Goal: Task Accomplishment & Management: Manage account settings

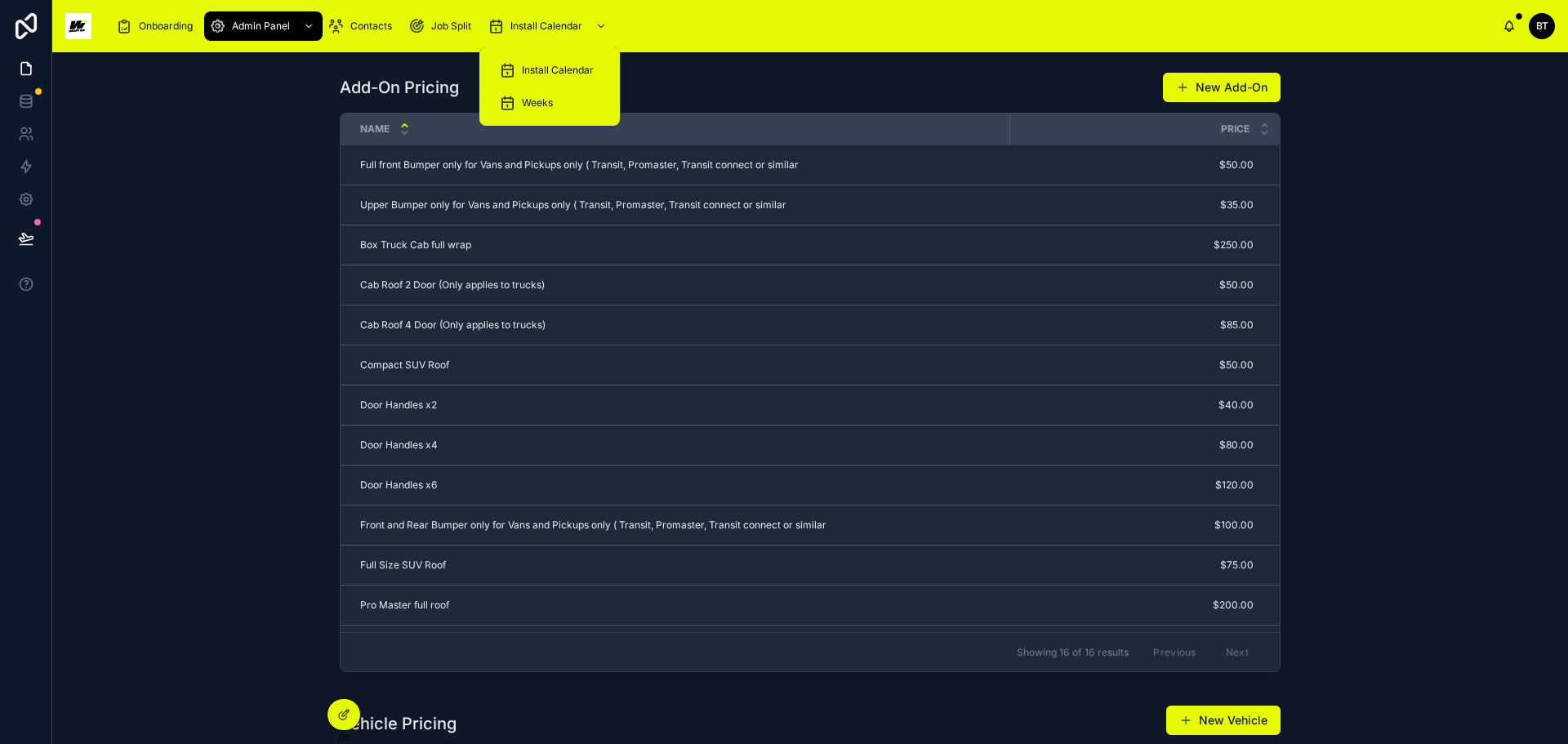
click at [542, 64] on span "Install Calendar" at bounding box center [557, 71] width 71 height 13
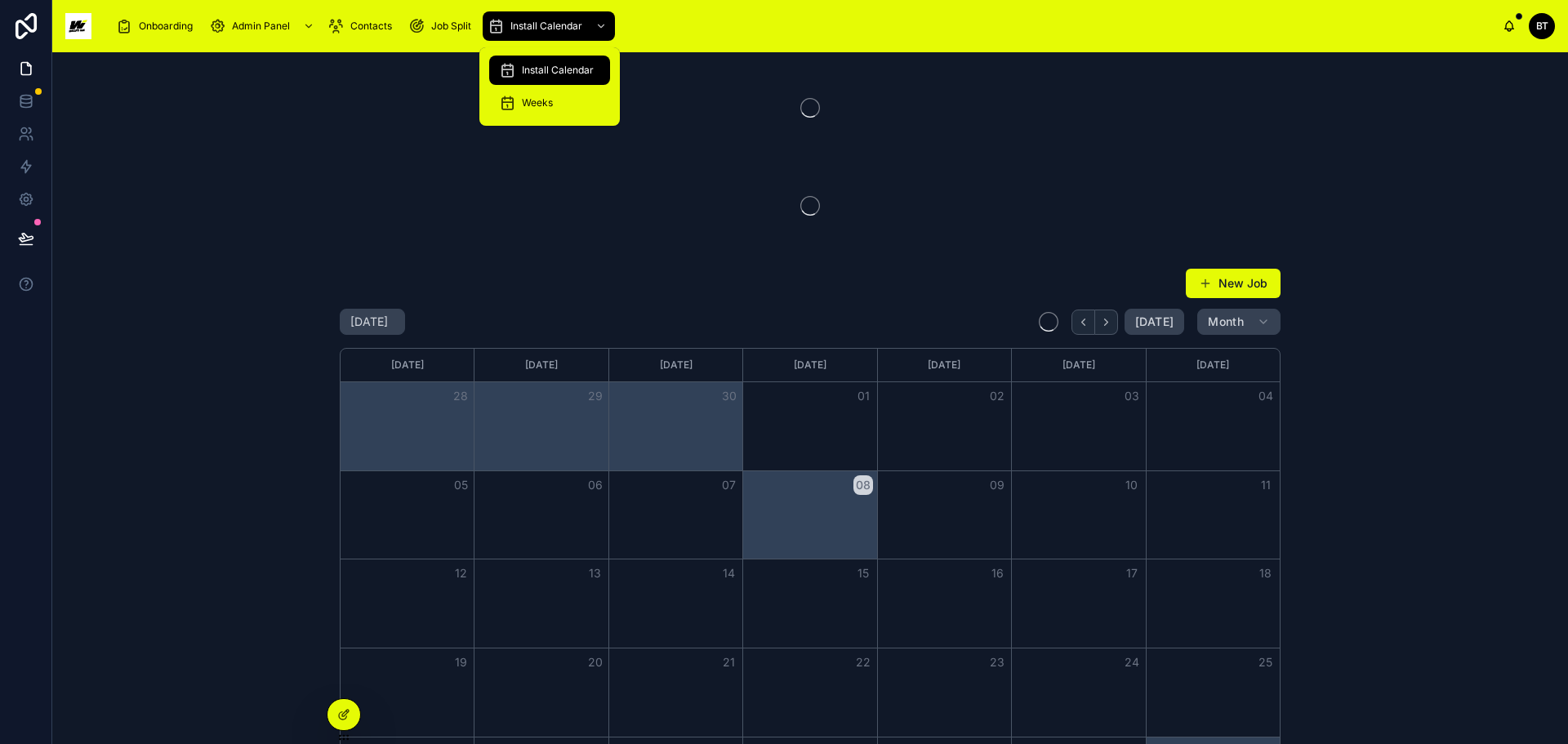
click at [537, 94] on div "Weeks" at bounding box center [549, 103] width 101 height 26
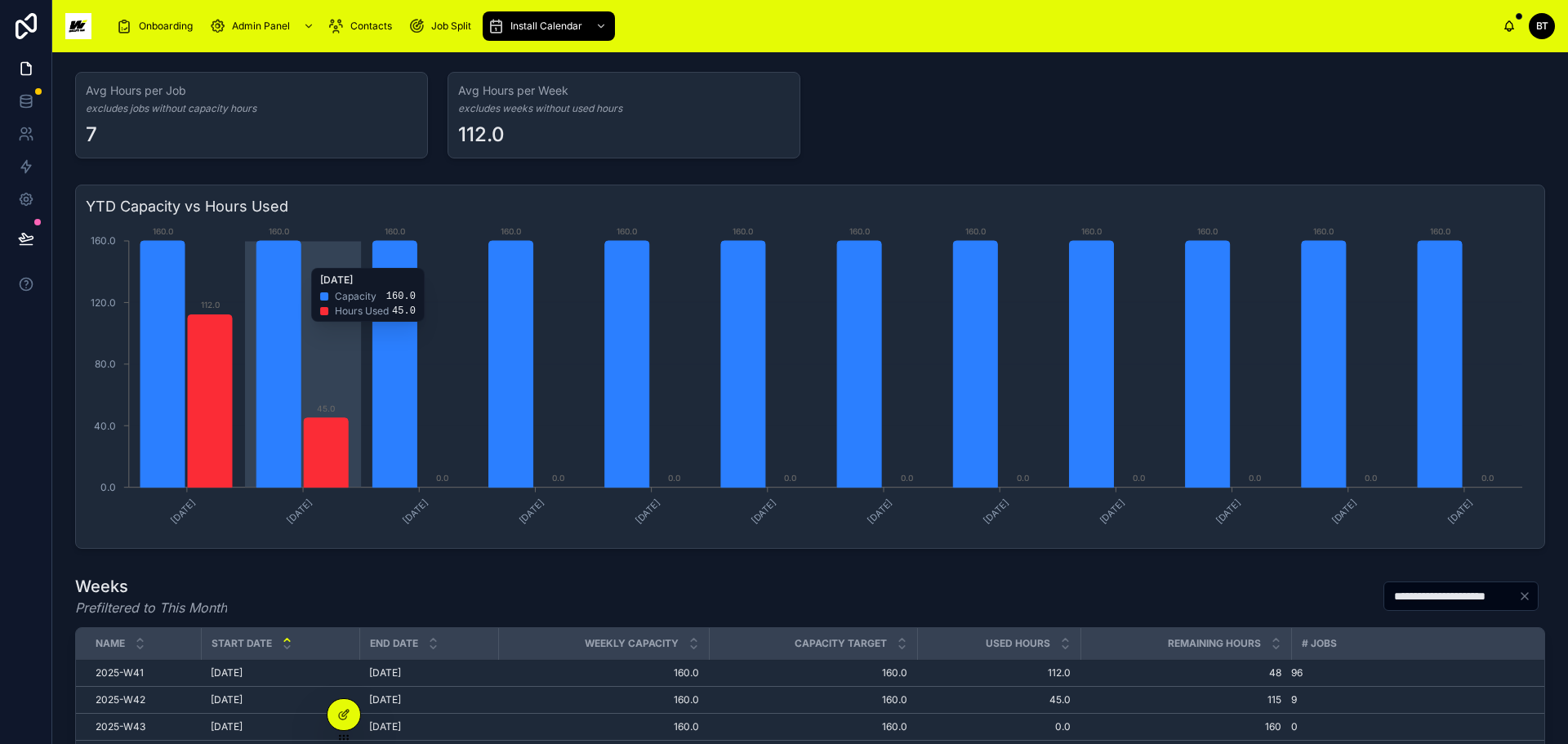
click at [308, 260] on icon "9/29/2025 10/6/2025 10/13/2025 10/20/2025 10/27/2025 11/3/2025 11/10/2025 11/17…" at bounding box center [805, 381] width 1441 height 314
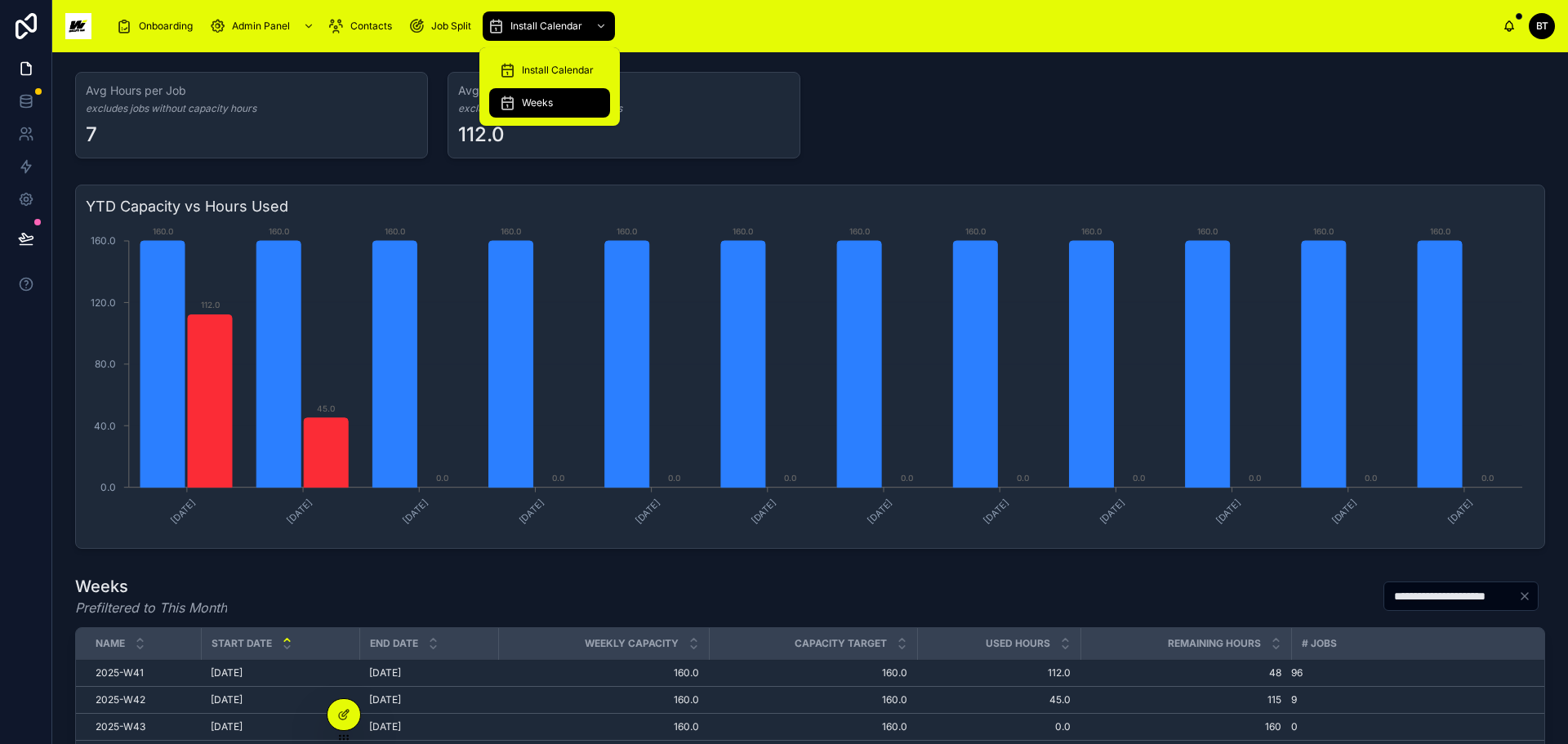
click at [524, 66] on span "Install Calendar" at bounding box center [557, 71] width 71 height 13
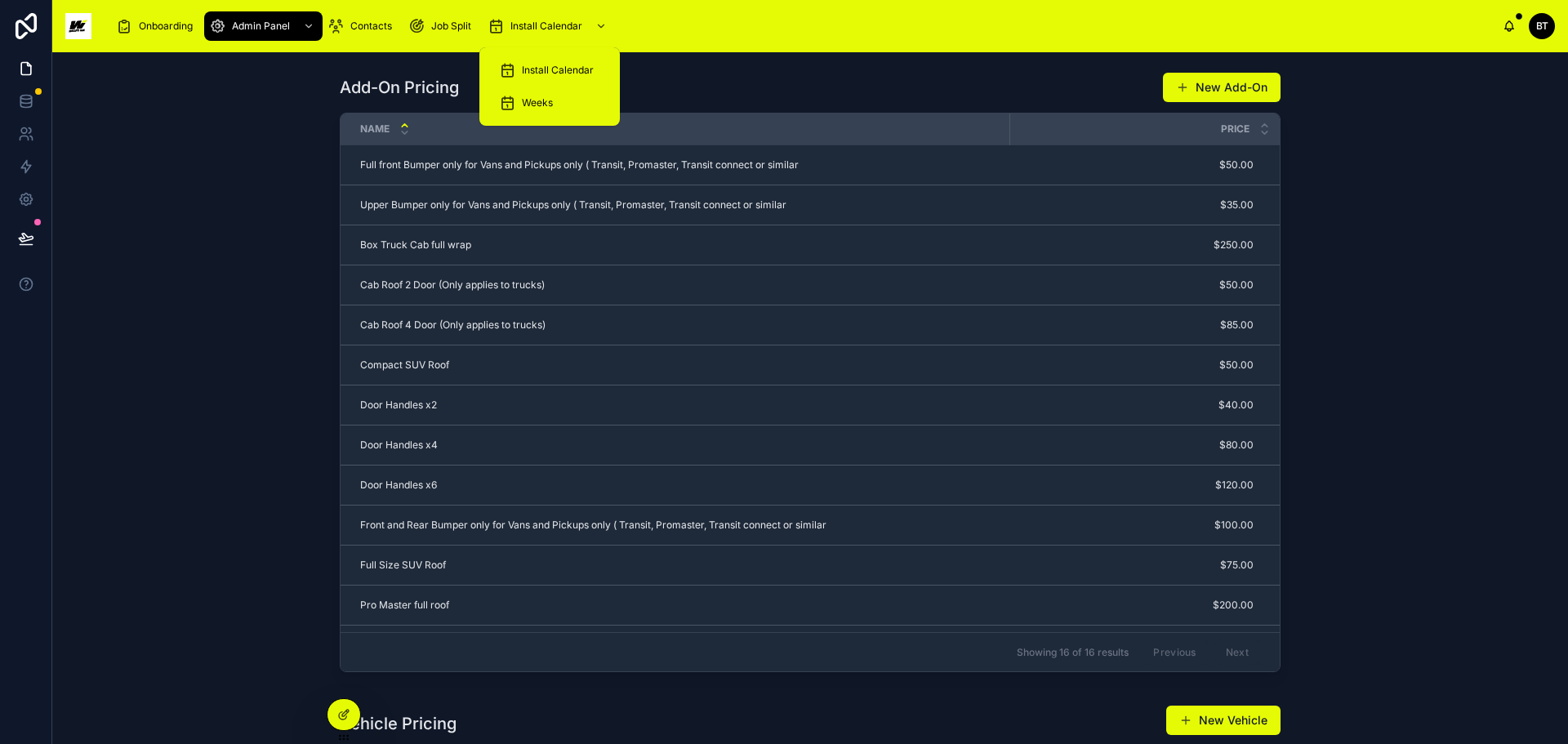
click at [549, 72] on span "Install Calendar" at bounding box center [557, 71] width 71 height 13
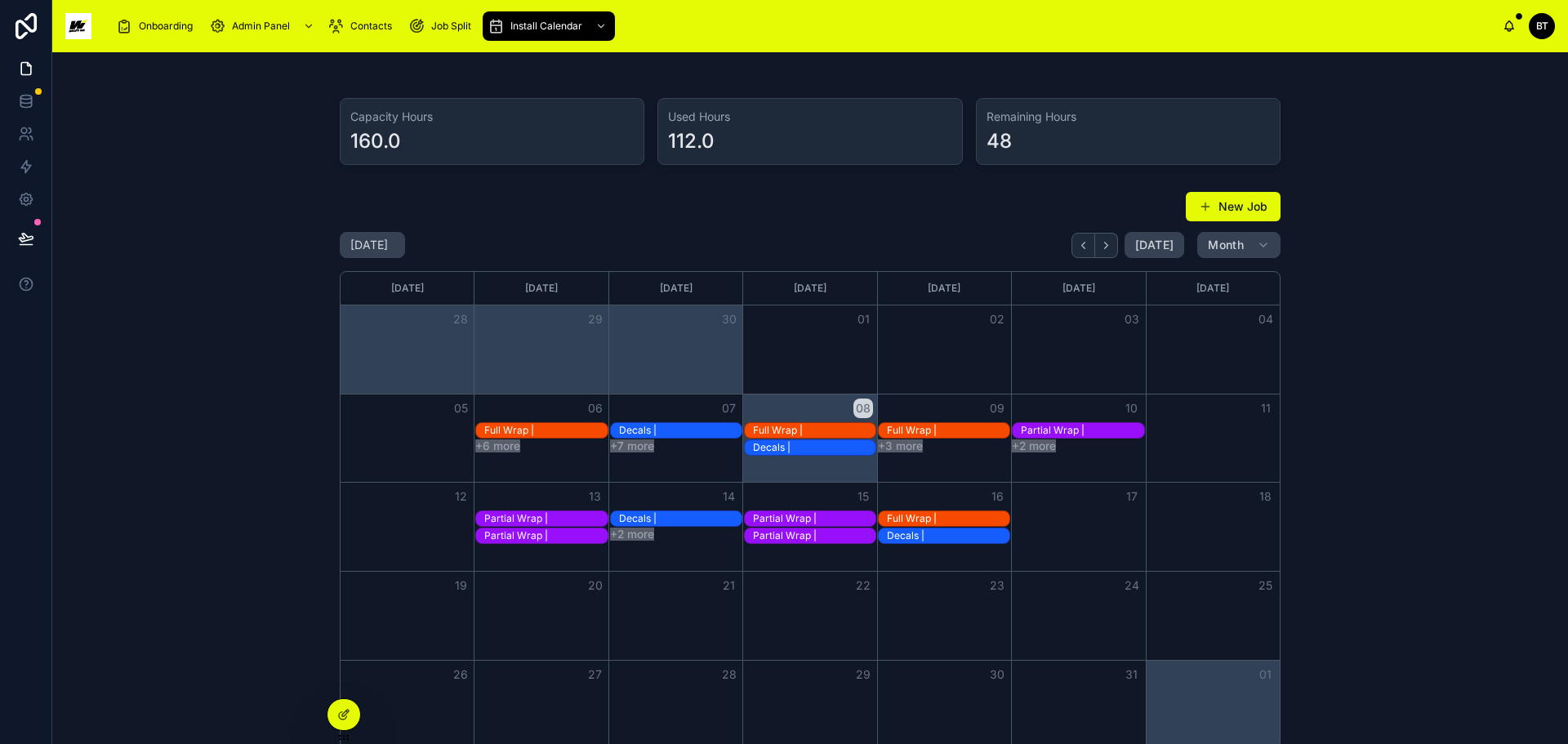
click at [1021, 445] on button "+2 more" at bounding box center [1034, 446] width 44 height 13
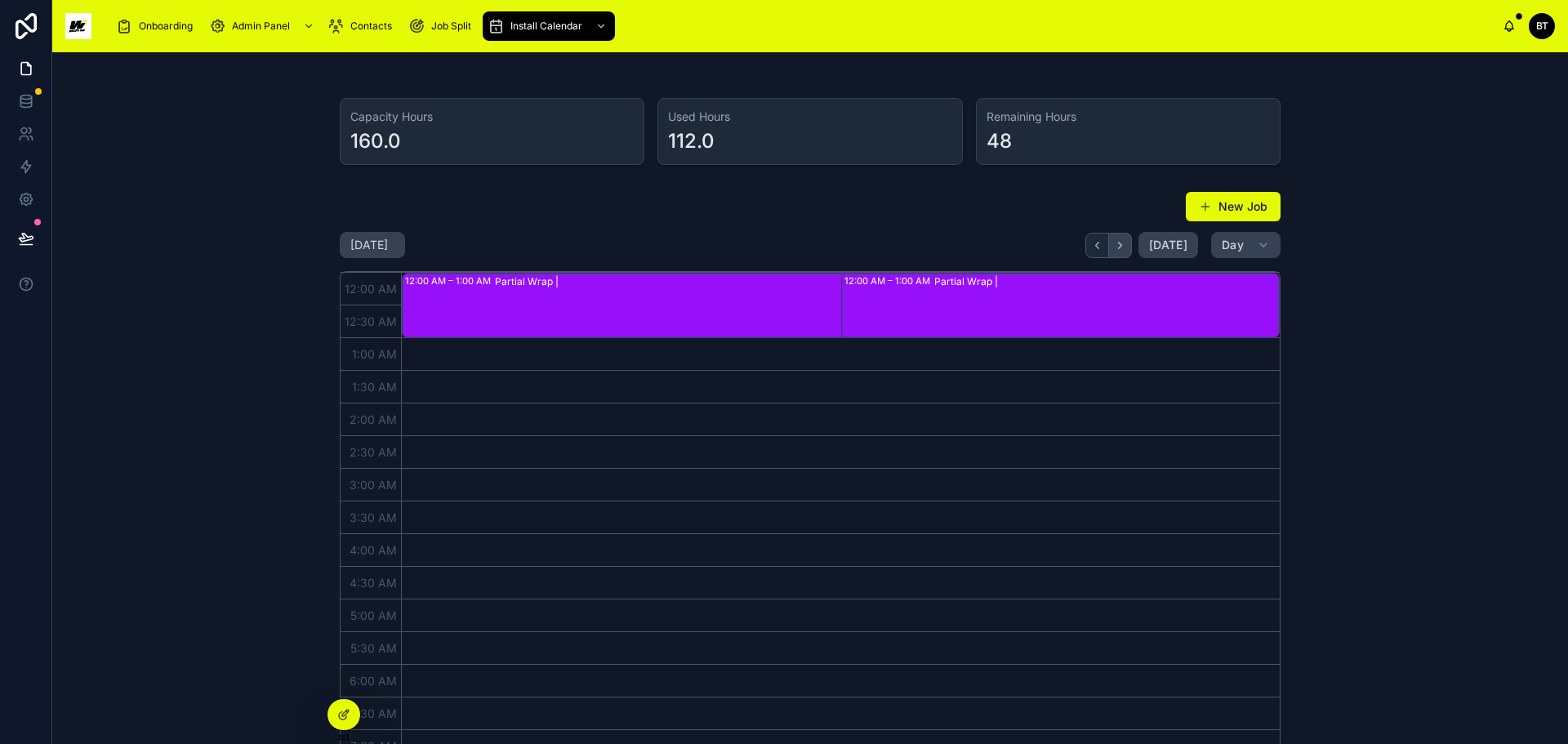
click at [1128, 244] on button "Next" at bounding box center [1121, 245] width 23 height 25
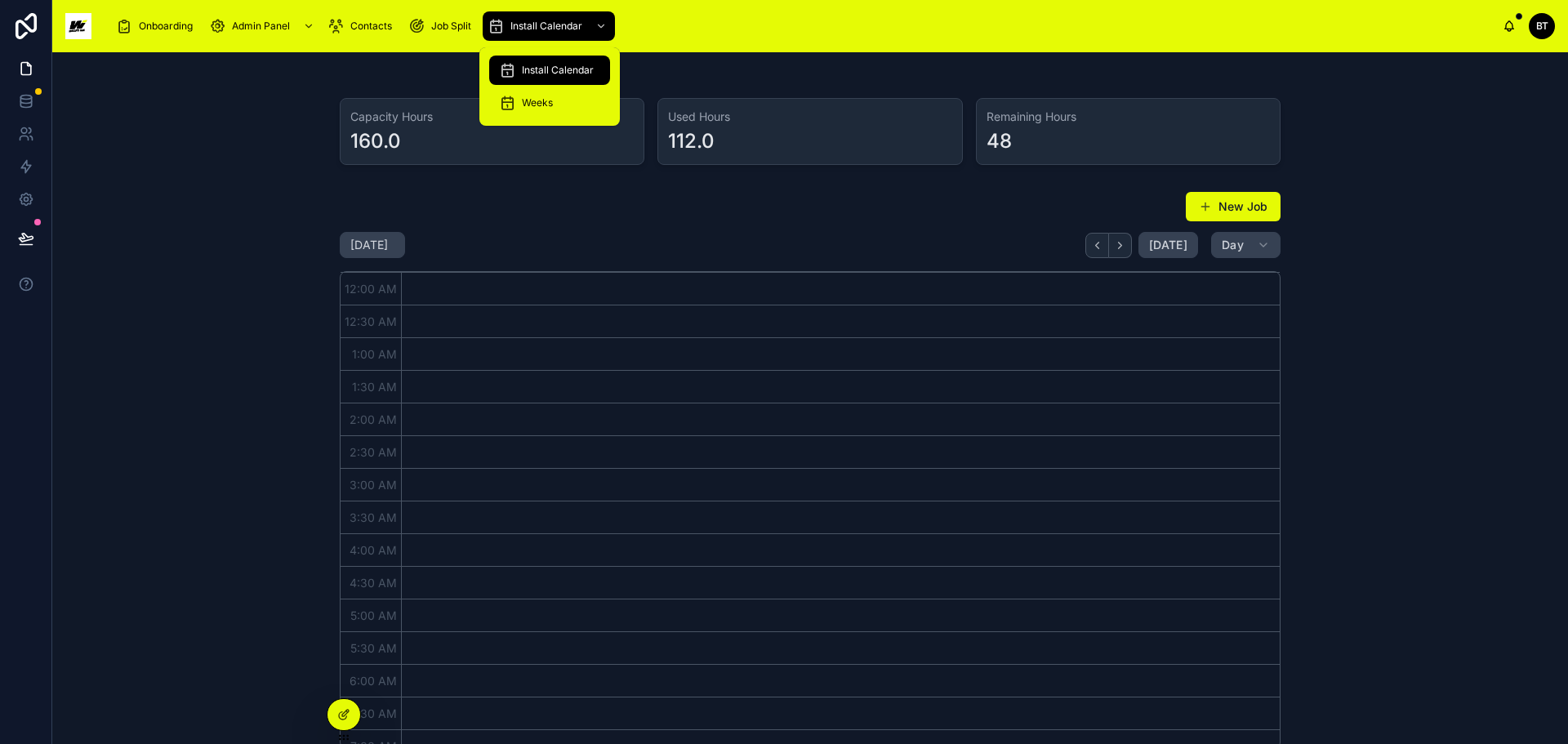
click at [537, 65] on span "Install Calendar" at bounding box center [557, 71] width 71 height 13
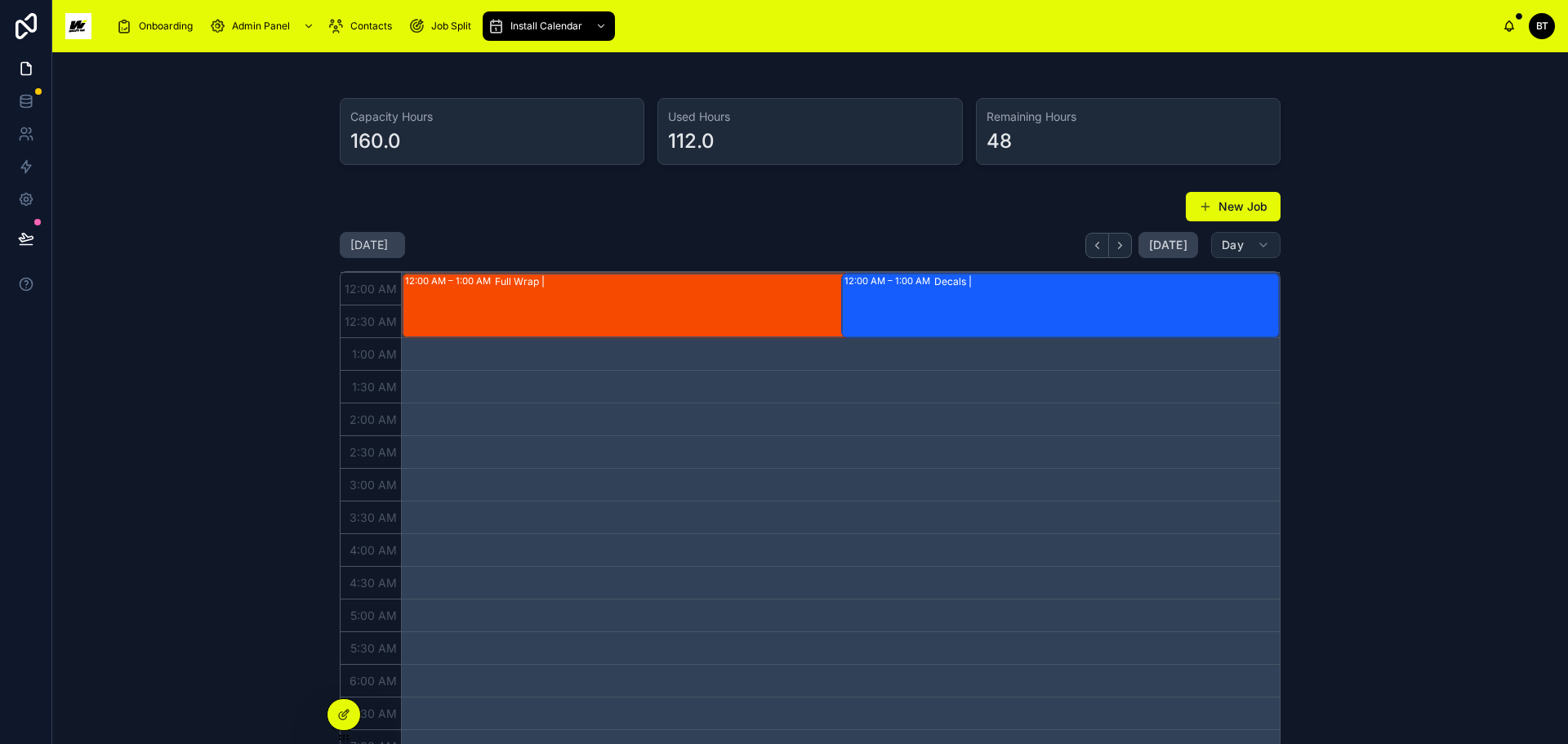
click at [1273, 244] on button "Day" at bounding box center [1246, 245] width 69 height 26
click at [1179, 317] on span "Week" at bounding box center [1165, 316] width 30 height 16
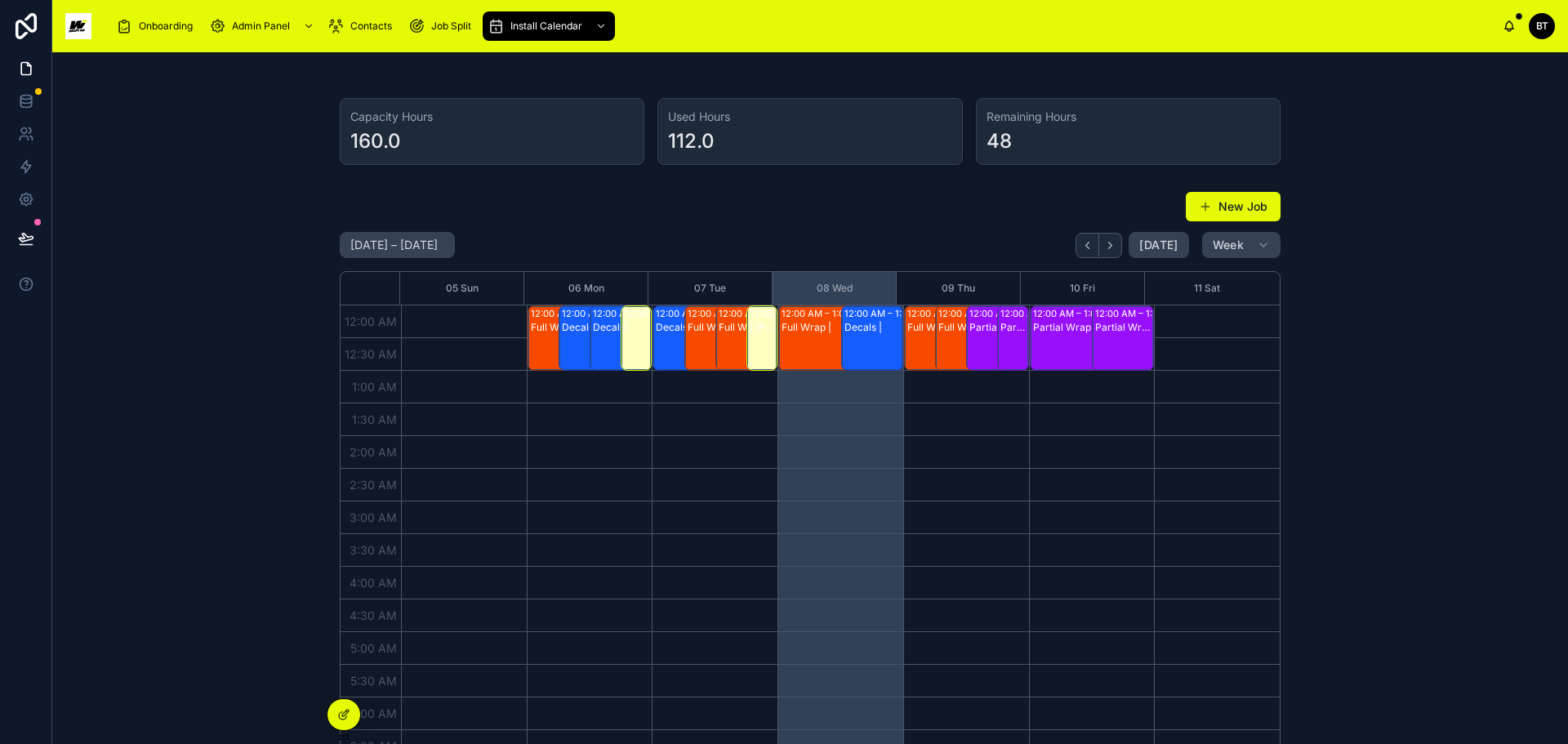
click at [810, 329] on div "Full Wrap |" at bounding box center [832, 328] width 101 height 13
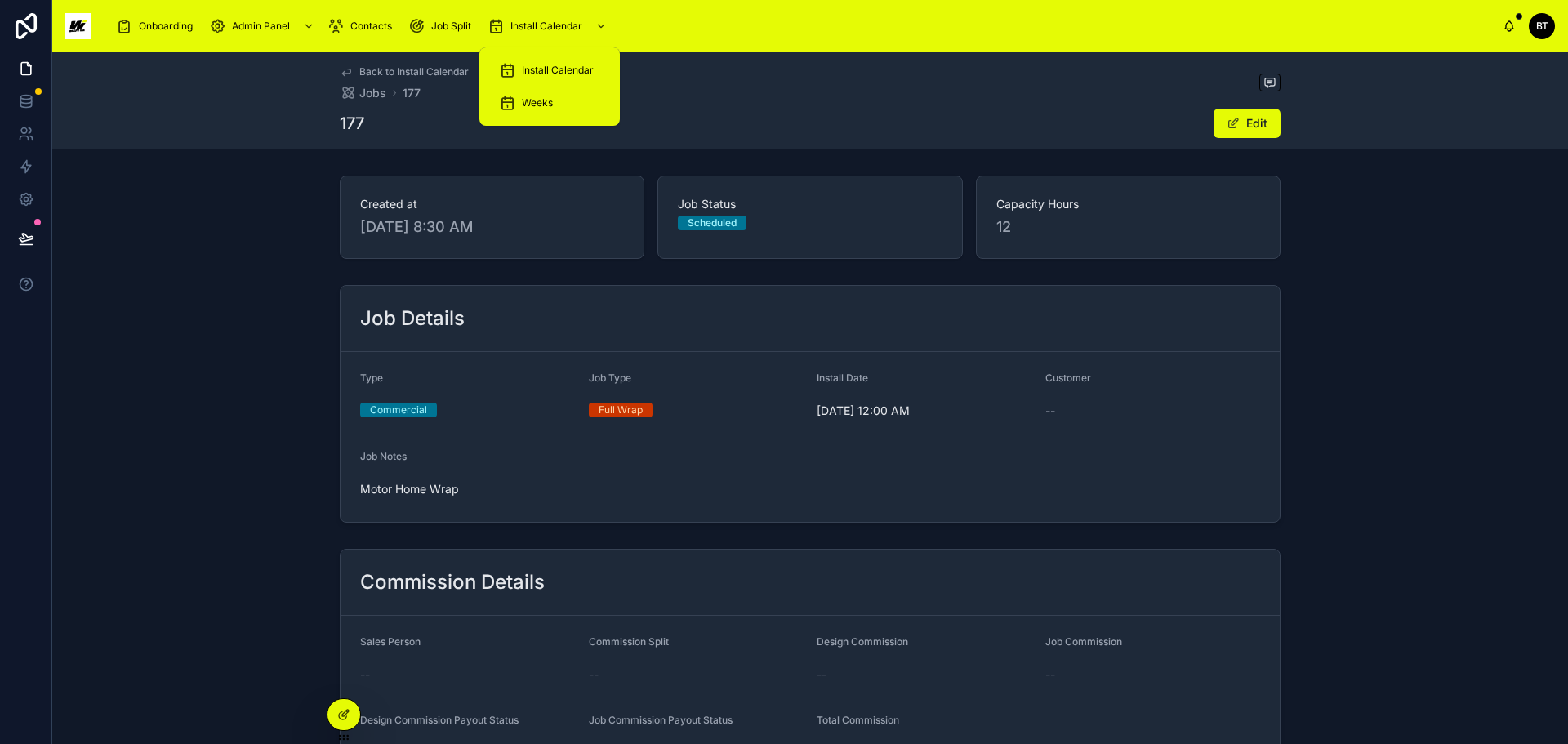
click at [538, 60] on div "Install Calendar" at bounding box center [549, 71] width 101 height 26
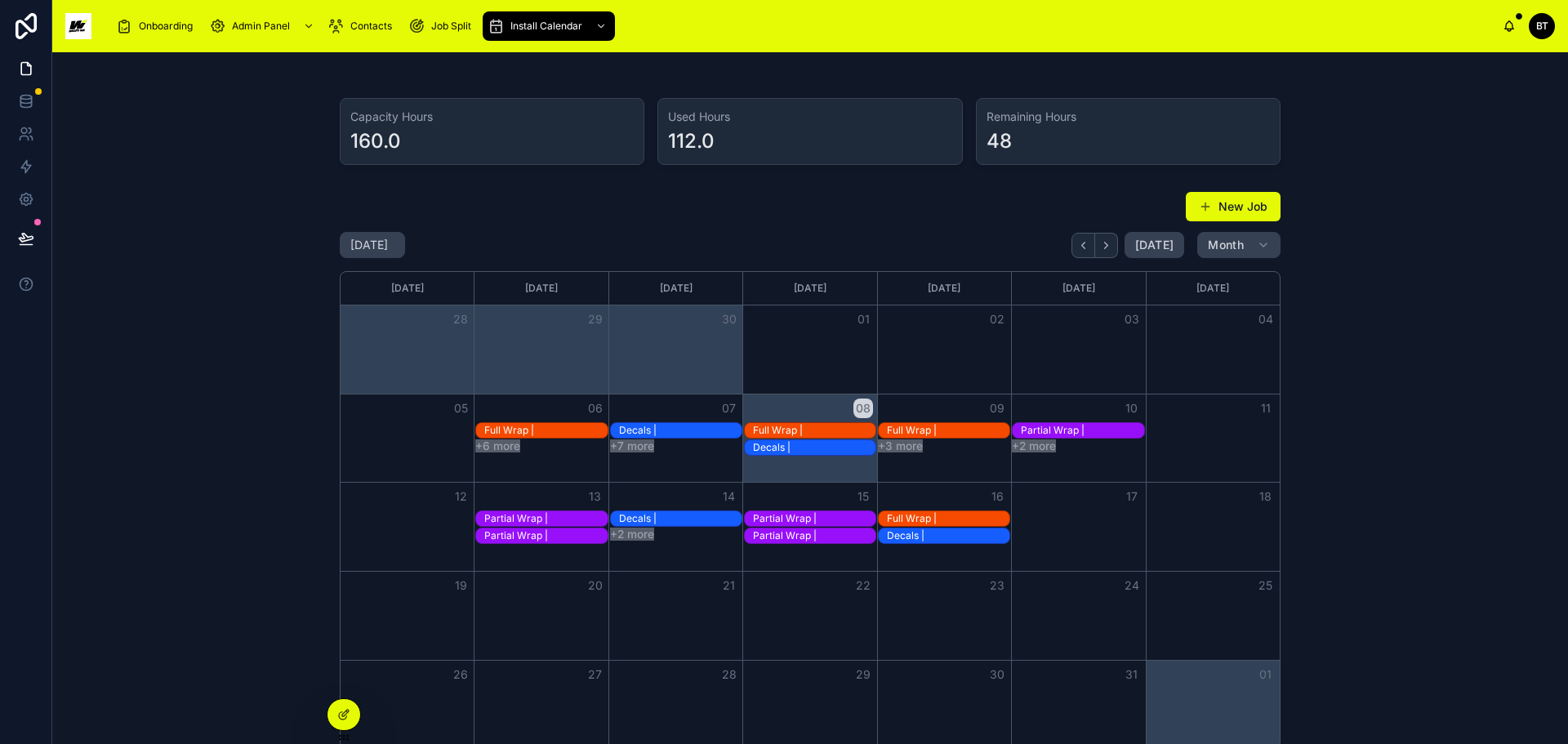
click at [563, 427] on div "Full Wrap |" at bounding box center [545, 431] width 122 height 13
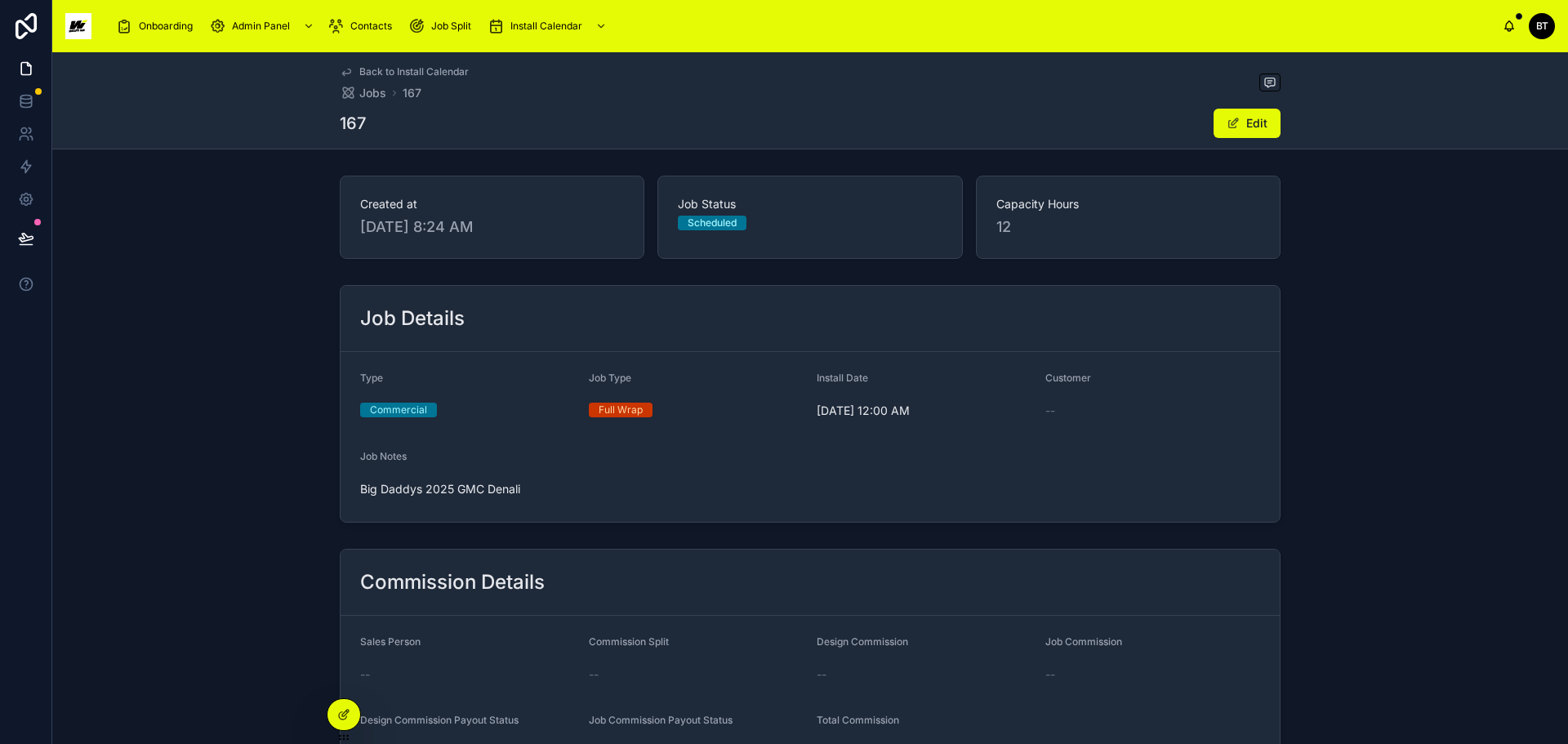
click at [406, 66] on span "Back to Install Calendar" at bounding box center [413, 72] width 109 height 13
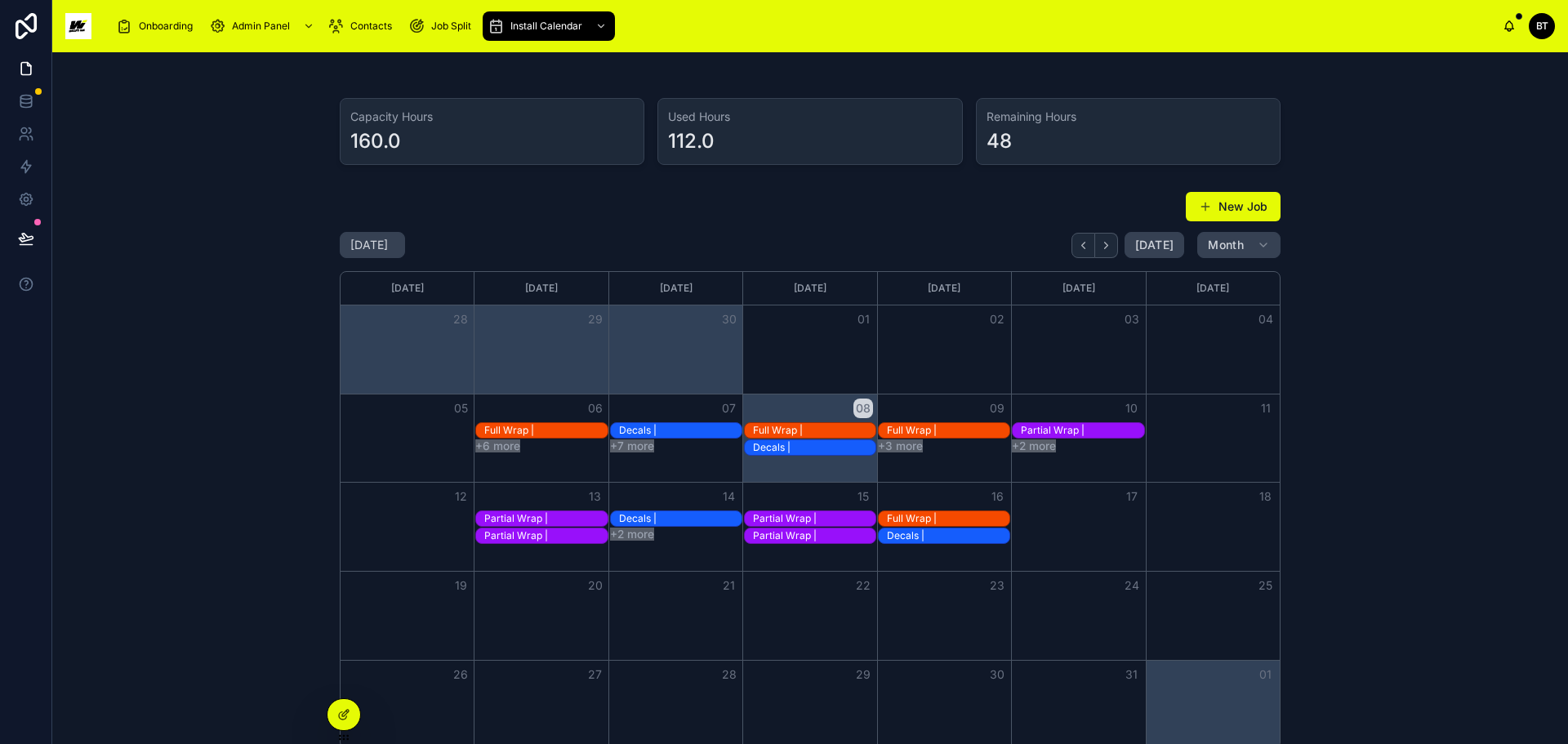
click at [504, 447] on button "+6 more" at bounding box center [497, 446] width 45 height 13
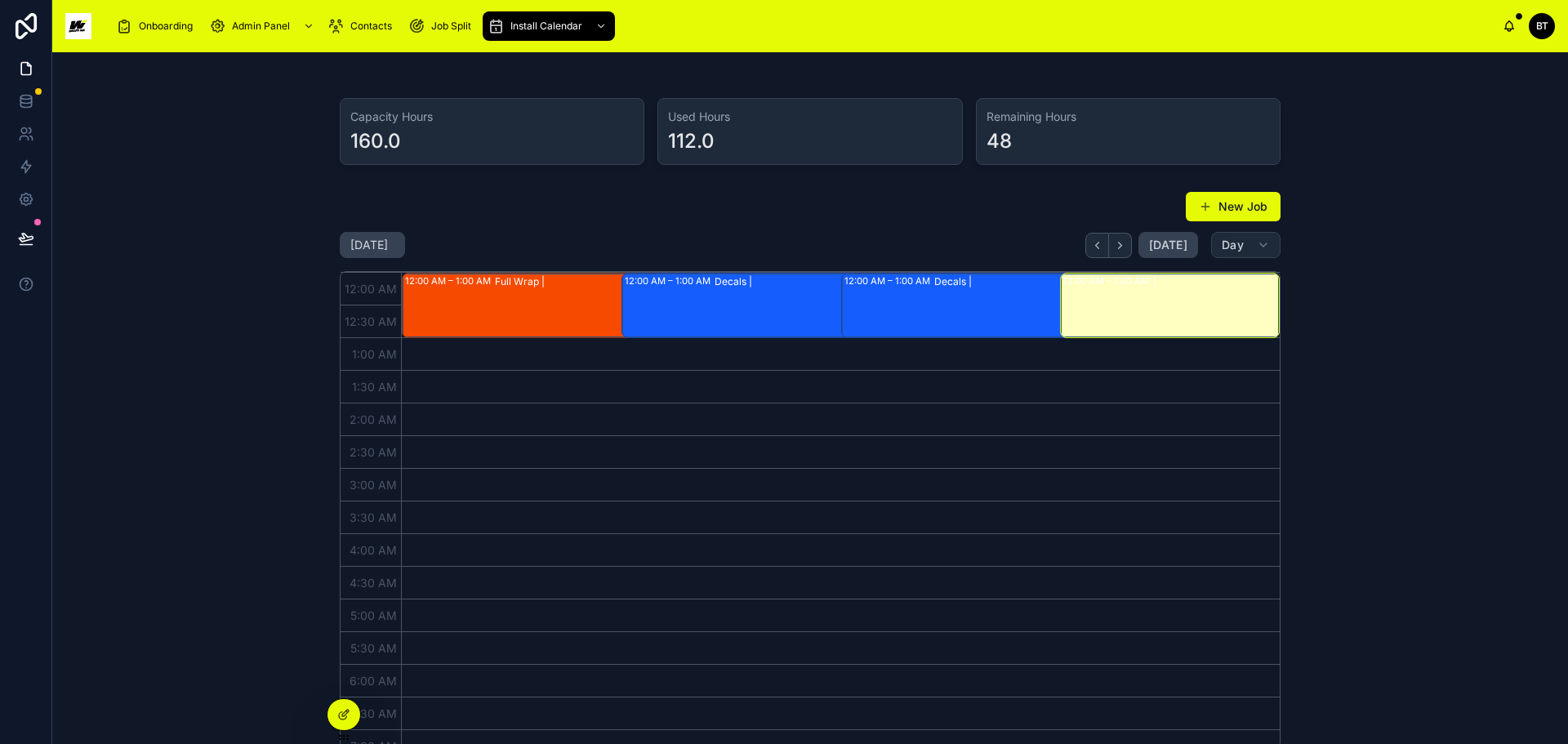
click at [1234, 250] on span "Day" at bounding box center [1233, 245] width 22 height 15
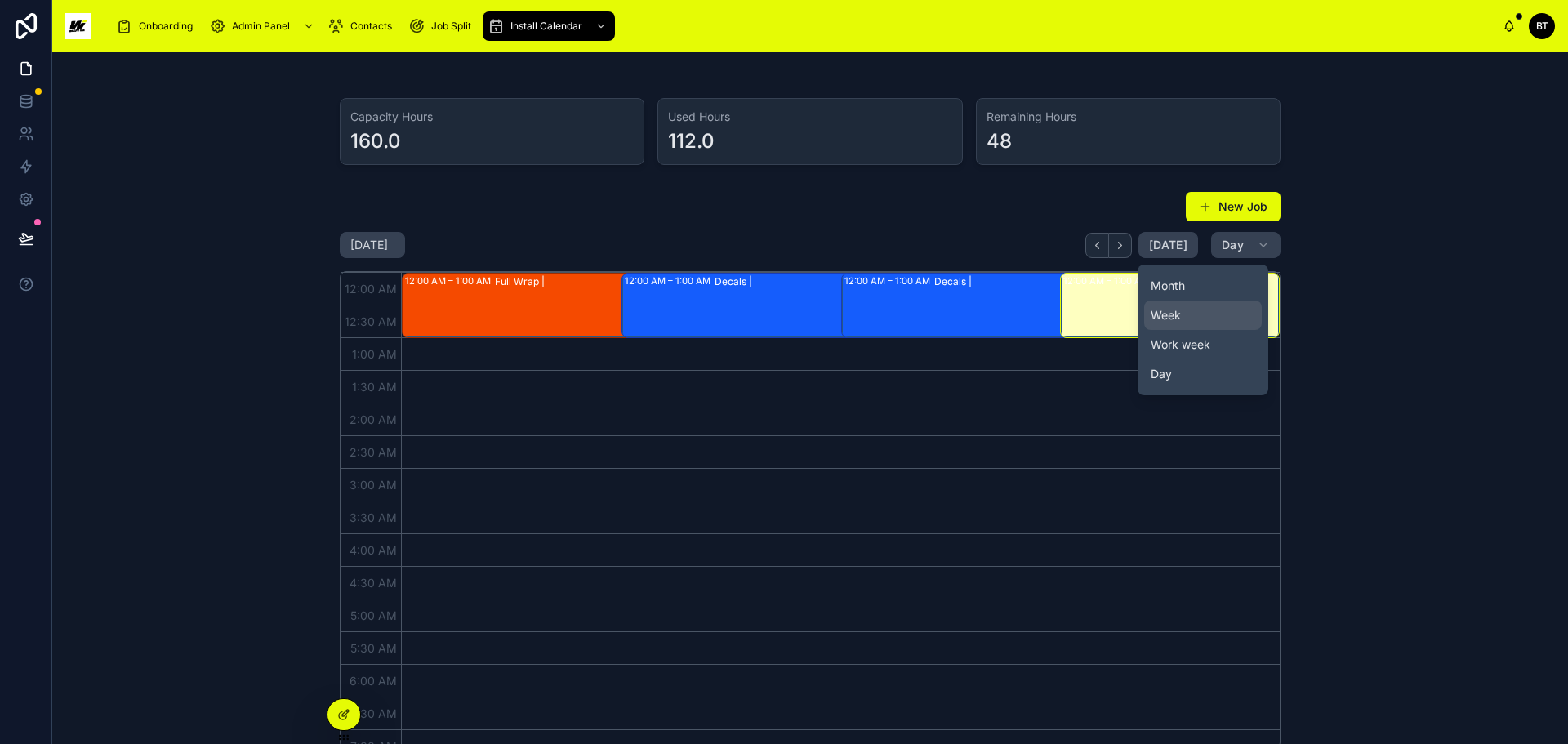
click at [1183, 310] on button "Week" at bounding box center [1202, 316] width 118 height 30
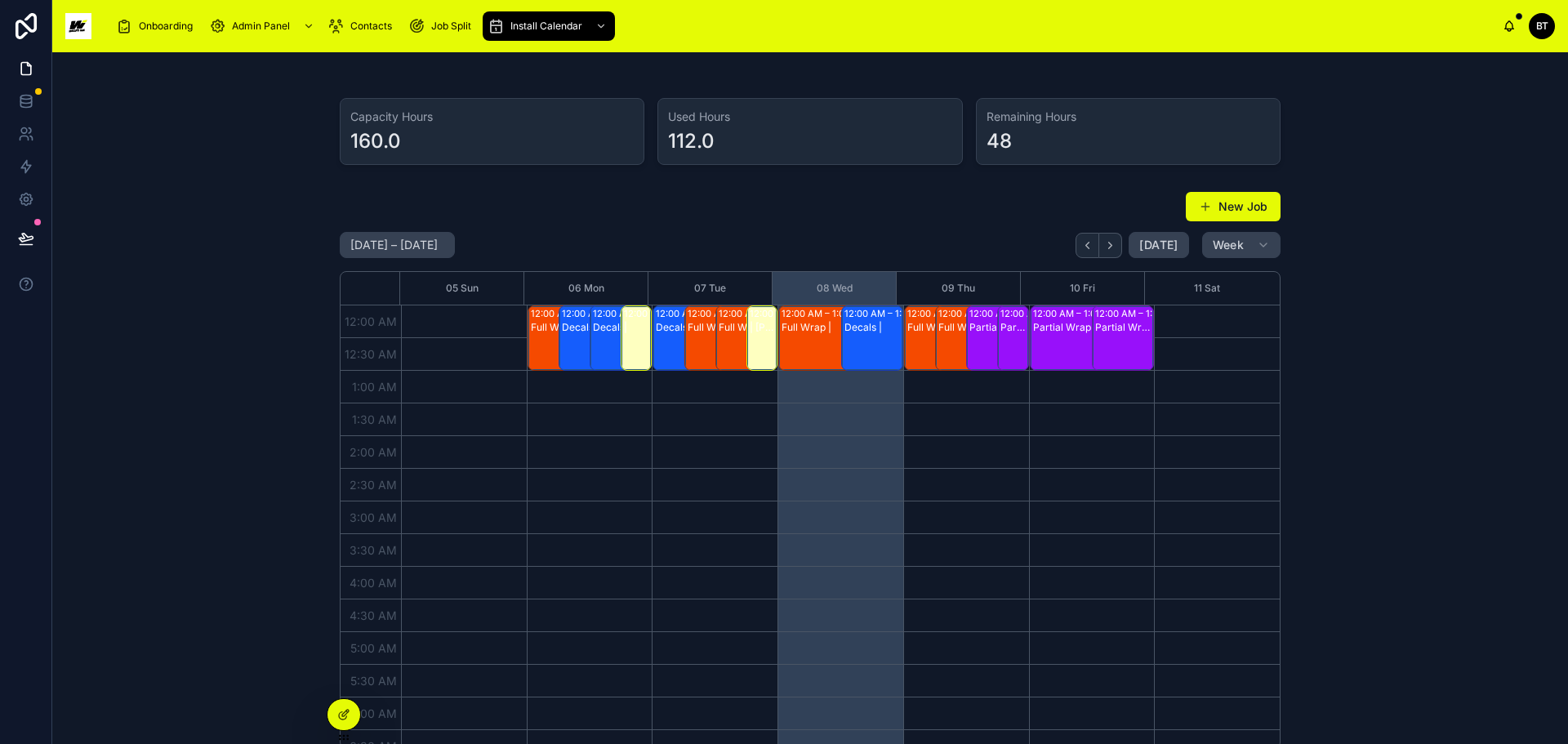
click at [689, 338] on div "Full Wrap |" at bounding box center [712, 352] width 48 height 62
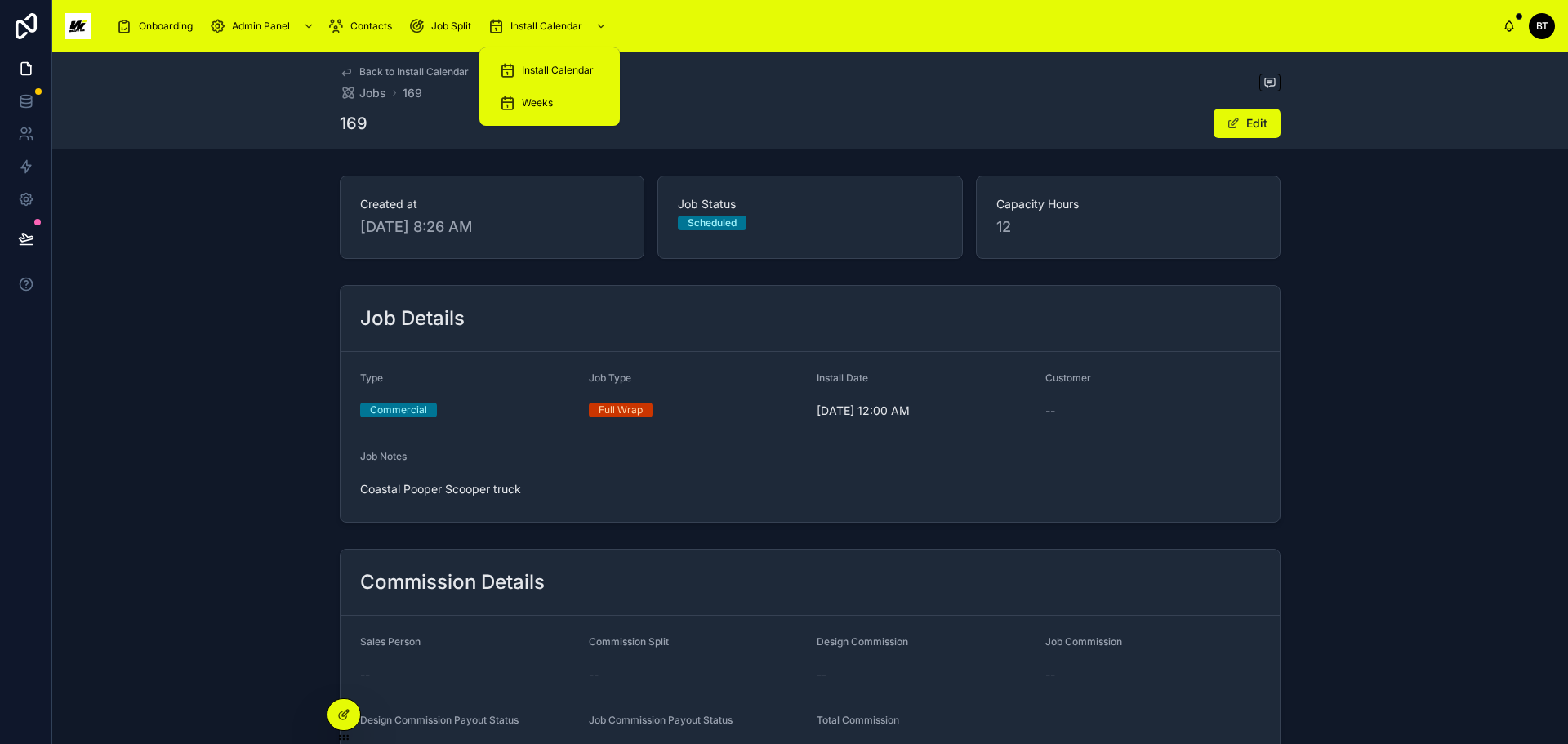
click at [532, 63] on div "Install Calendar" at bounding box center [549, 71] width 101 height 26
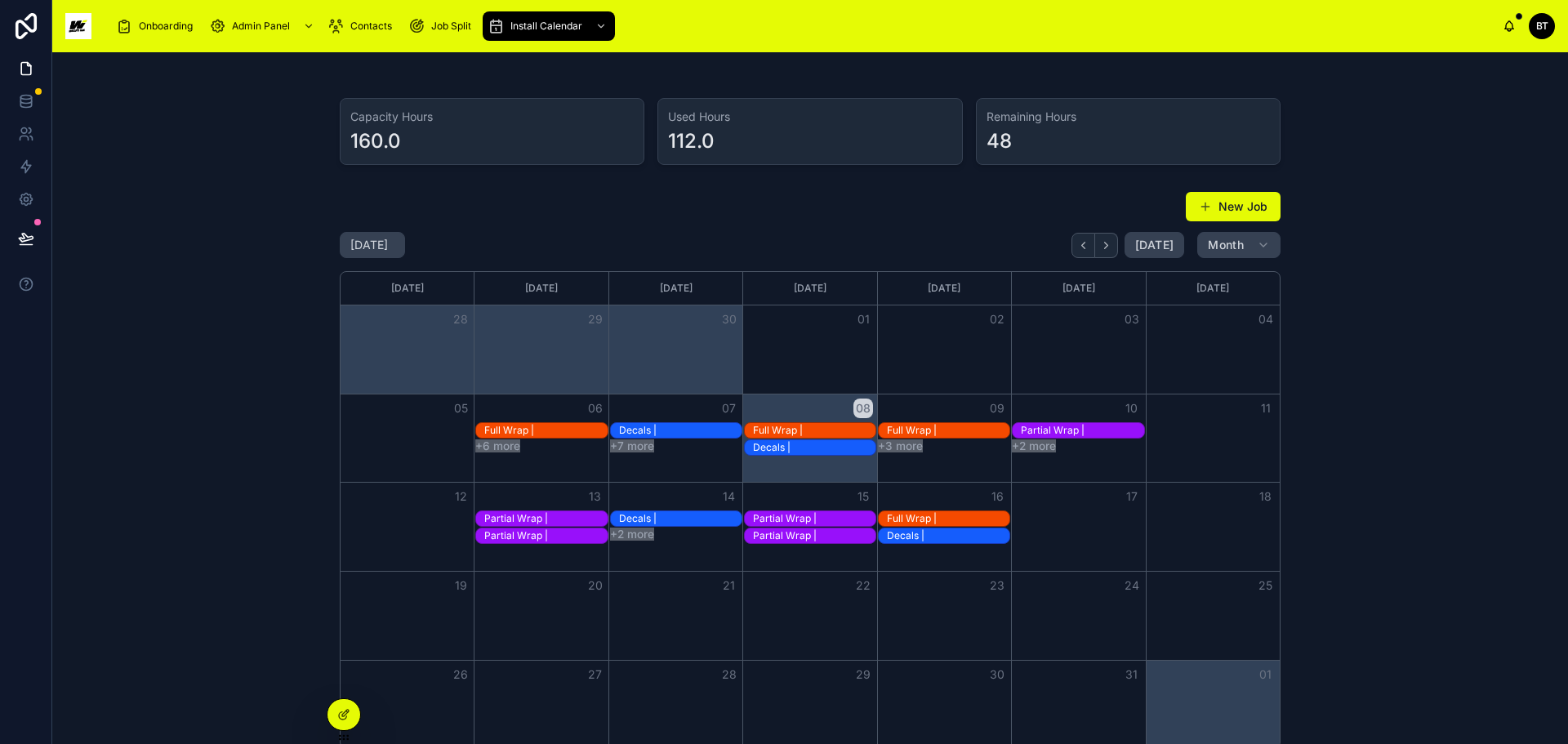
click at [785, 425] on div "Full Wrap |" at bounding box center [814, 431] width 122 height 13
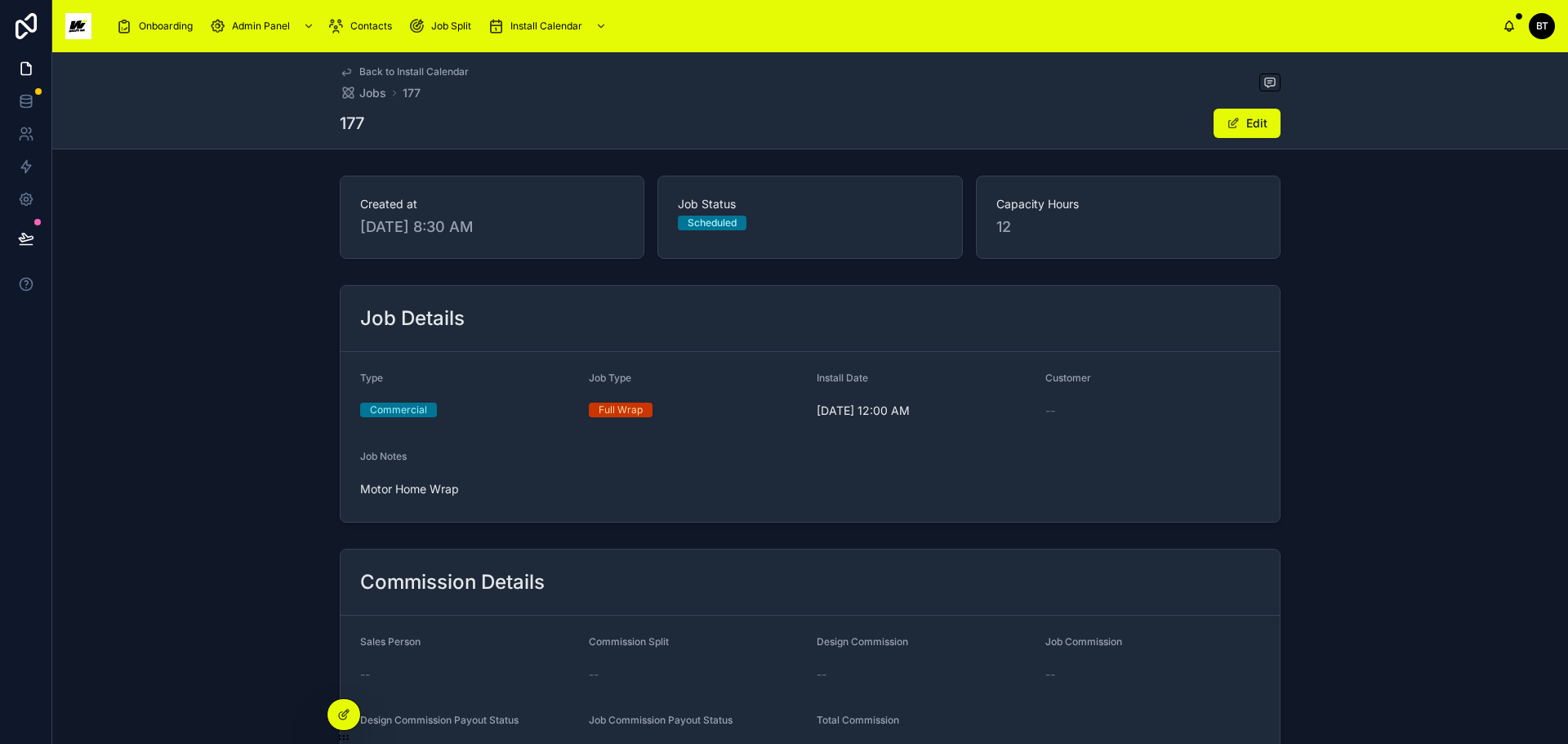
click at [409, 67] on span "Back to Install Calendar" at bounding box center [413, 72] width 109 height 13
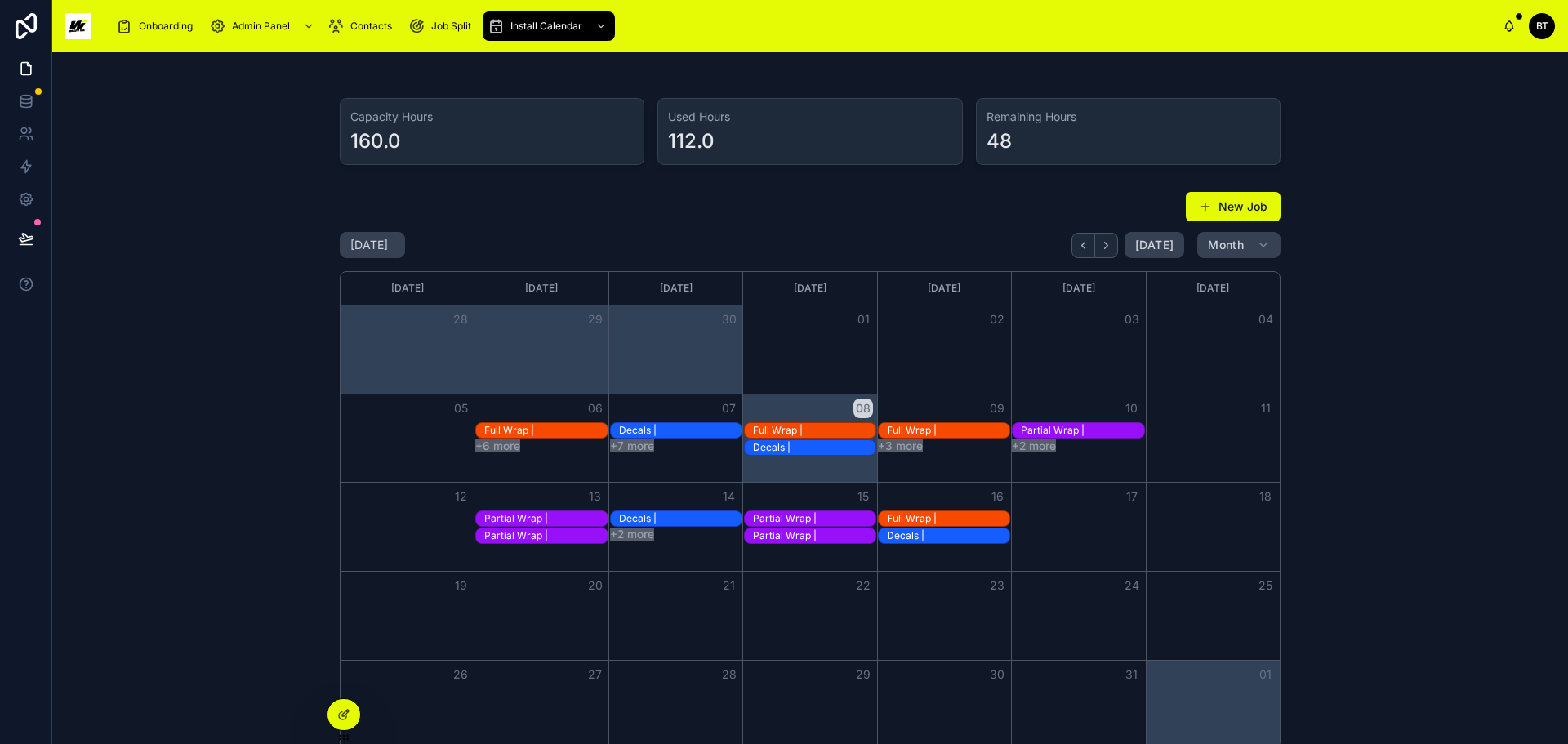
click at [944, 429] on div "Full Wrap |" at bounding box center [948, 431] width 122 height 13
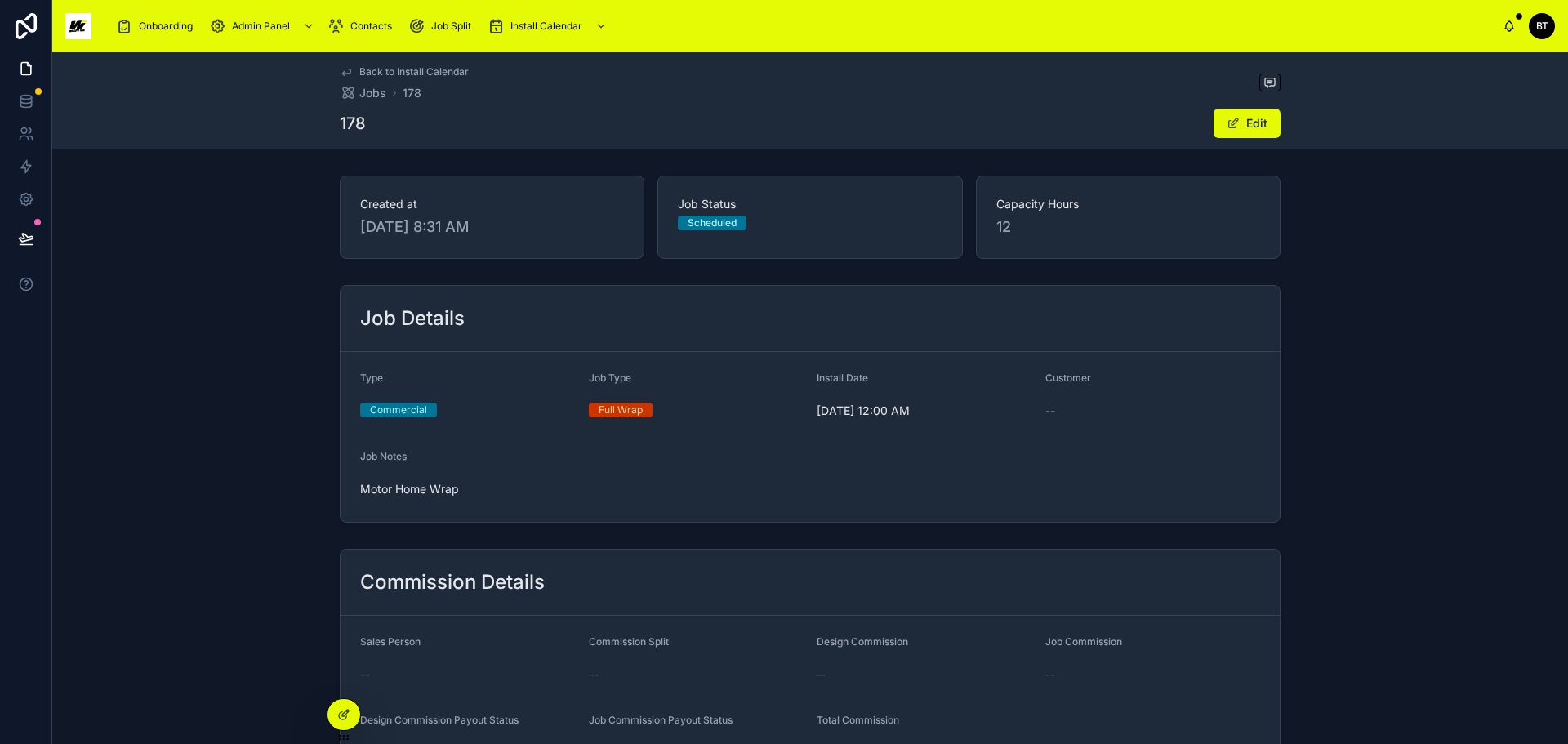
click at [422, 72] on span "Back to Install Calendar" at bounding box center [413, 72] width 109 height 13
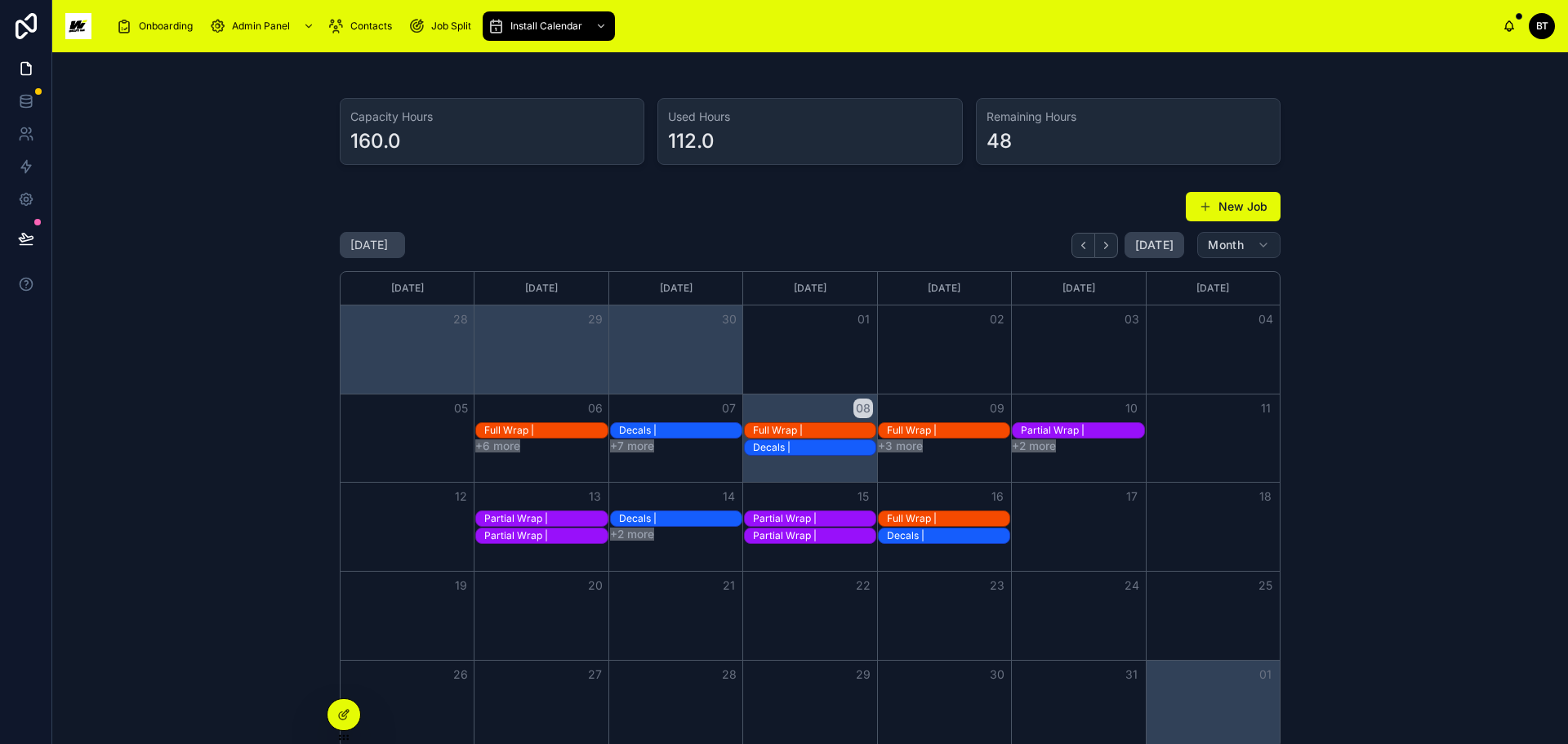
click at [1245, 248] on button "Month" at bounding box center [1238, 245] width 83 height 26
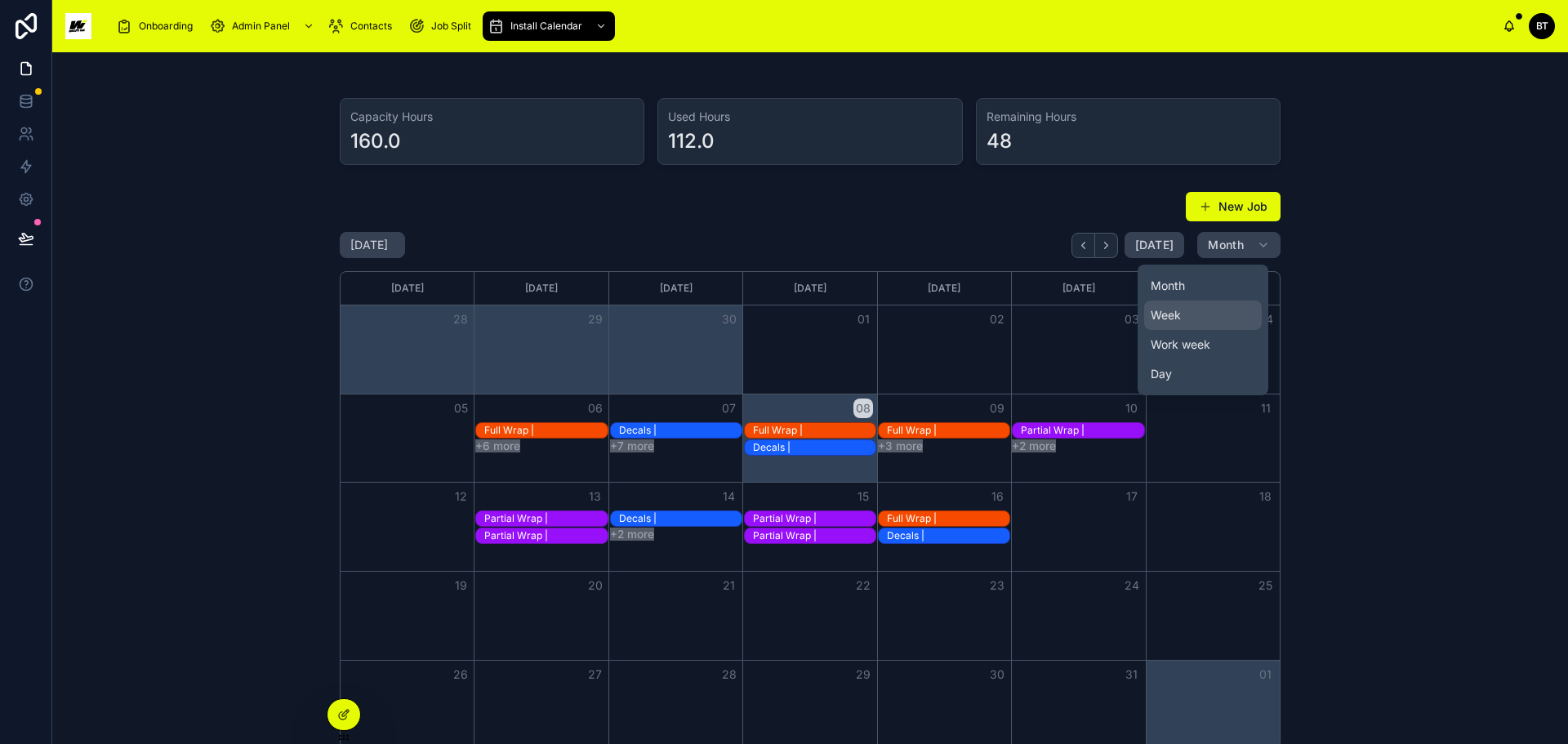
click at [1184, 308] on button "Week" at bounding box center [1202, 316] width 118 height 30
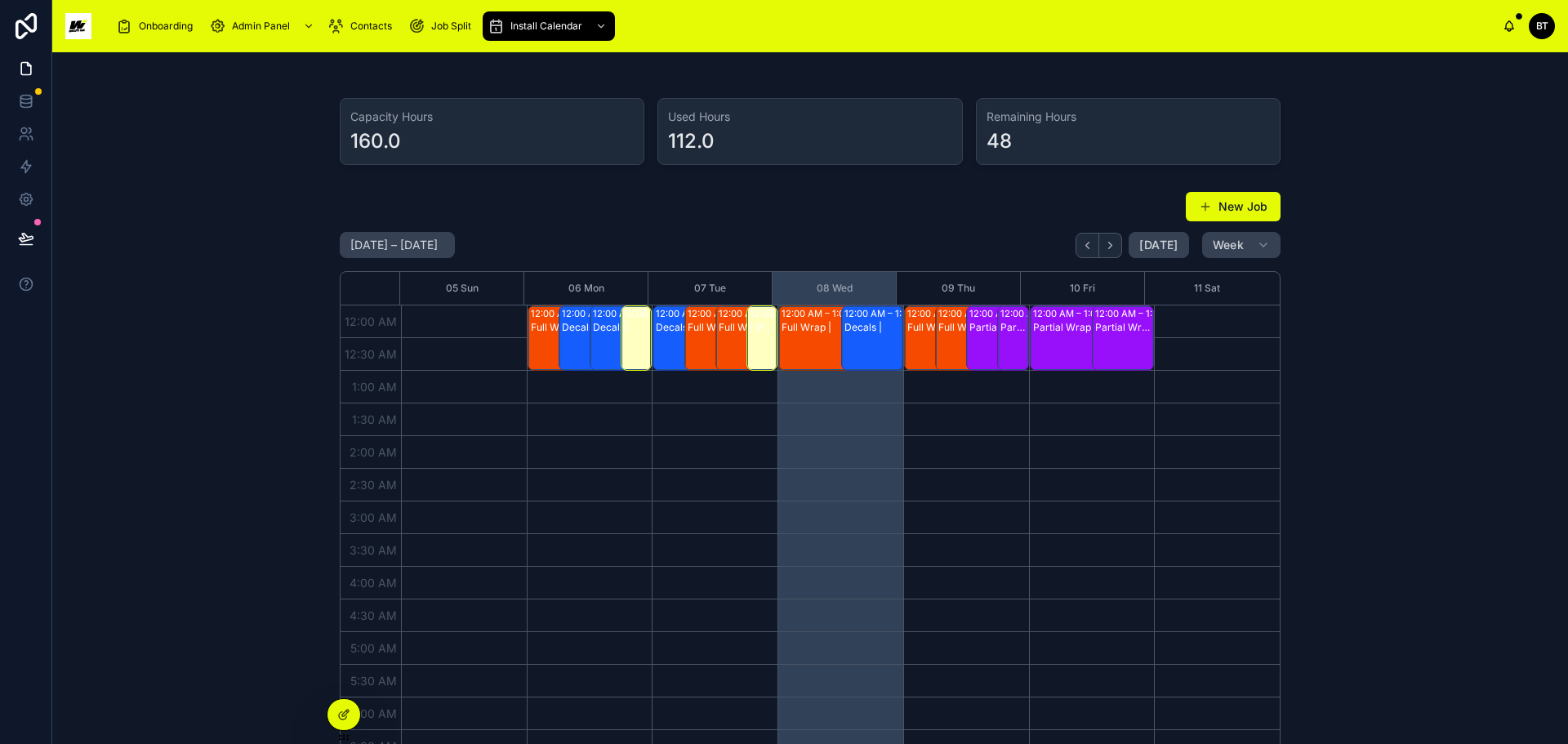
click at [727, 349] on div "Full Wrap |" at bounding box center [743, 352] width 48 height 62
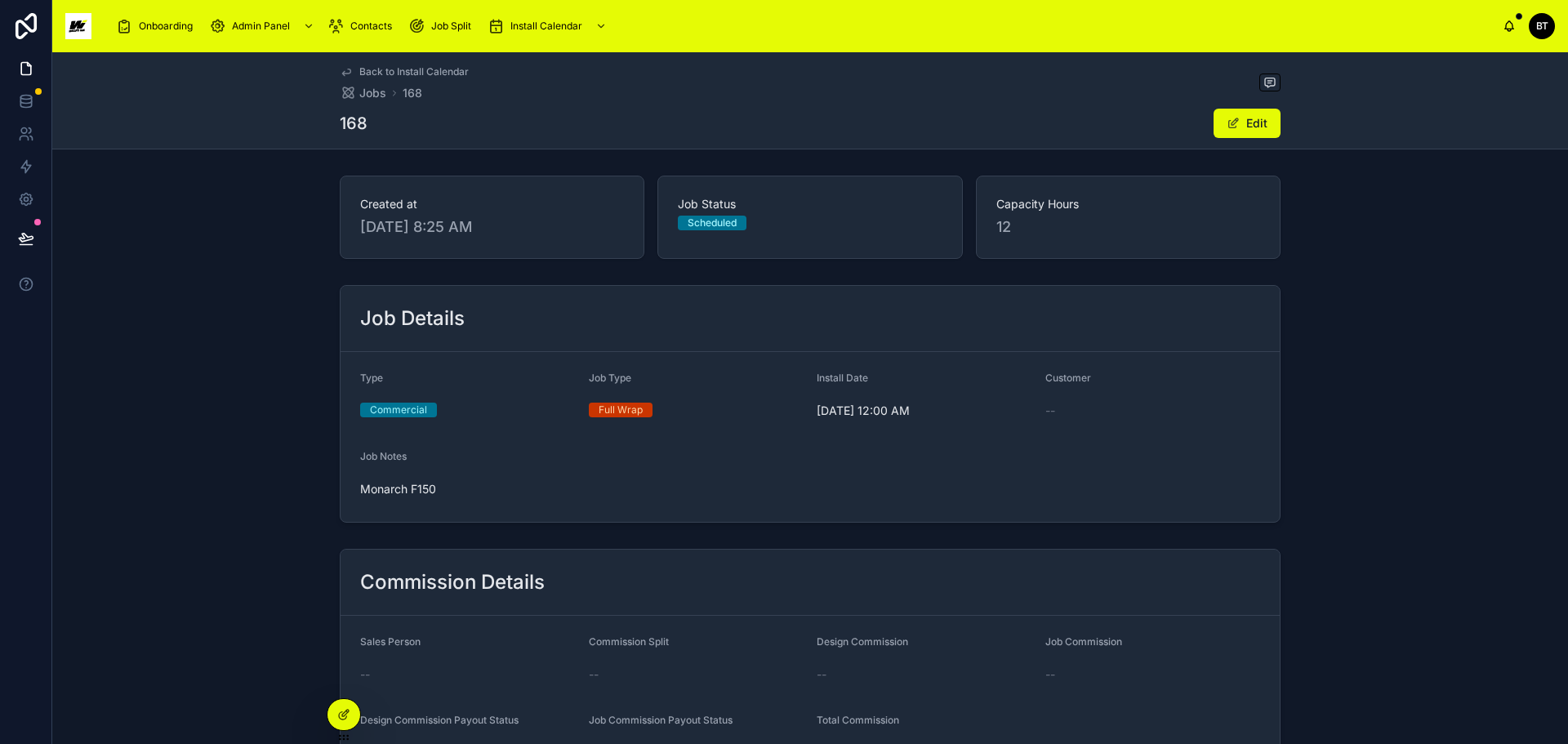
click at [449, 71] on span "Back to Install Calendar" at bounding box center [413, 72] width 109 height 13
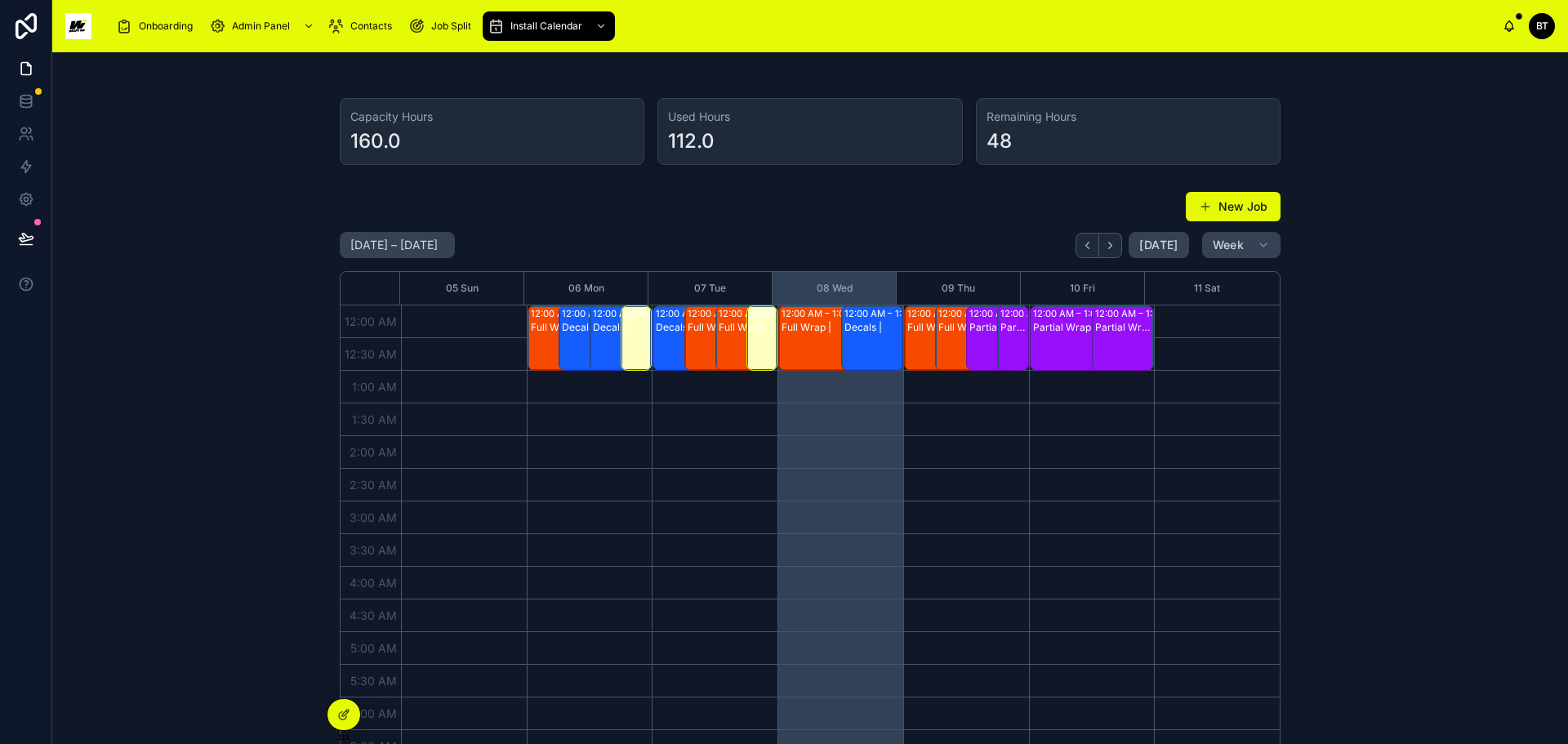
click at [726, 328] on div "Full Wrap |" at bounding box center [743, 328] width 48 height 13
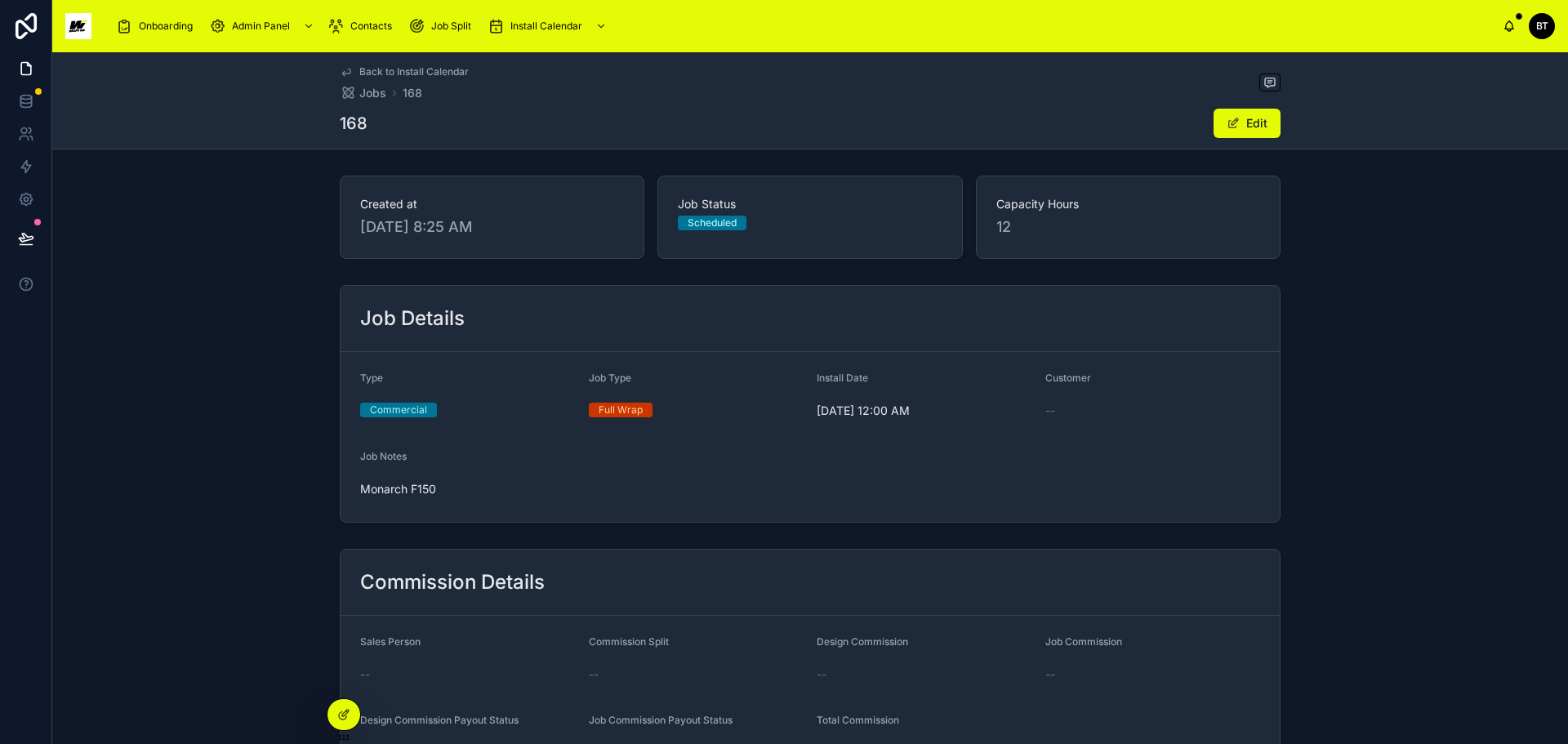
click at [352, 65] on div "Back to Install Calendar Jobs 168 168 Edit" at bounding box center [809, 100] width 941 height 96
click at [359, 69] on span "Back to Install Calendar" at bounding box center [413, 72] width 109 height 13
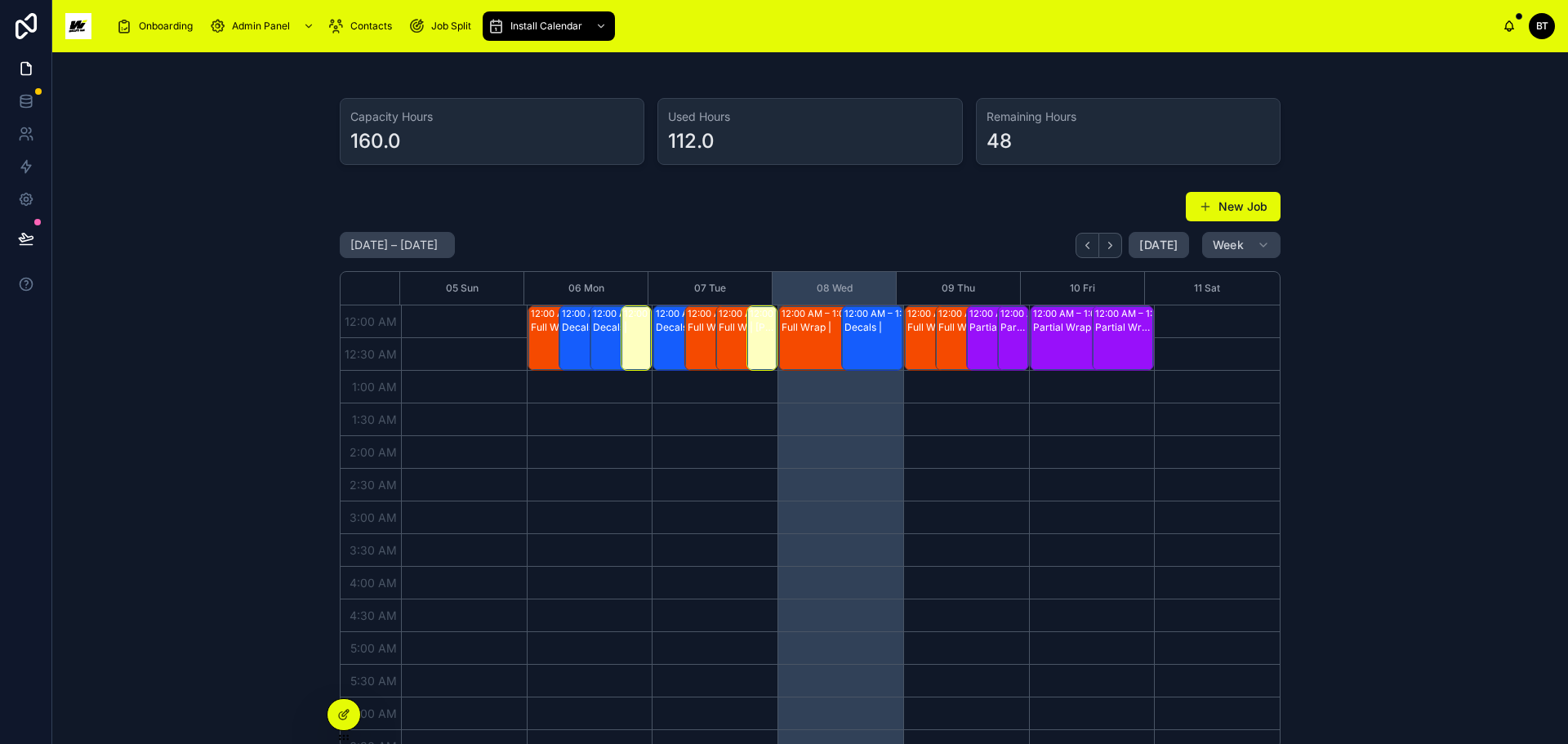
click at [785, 325] on div "Full Wrap |" at bounding box center [832, 328] width 101 height 13
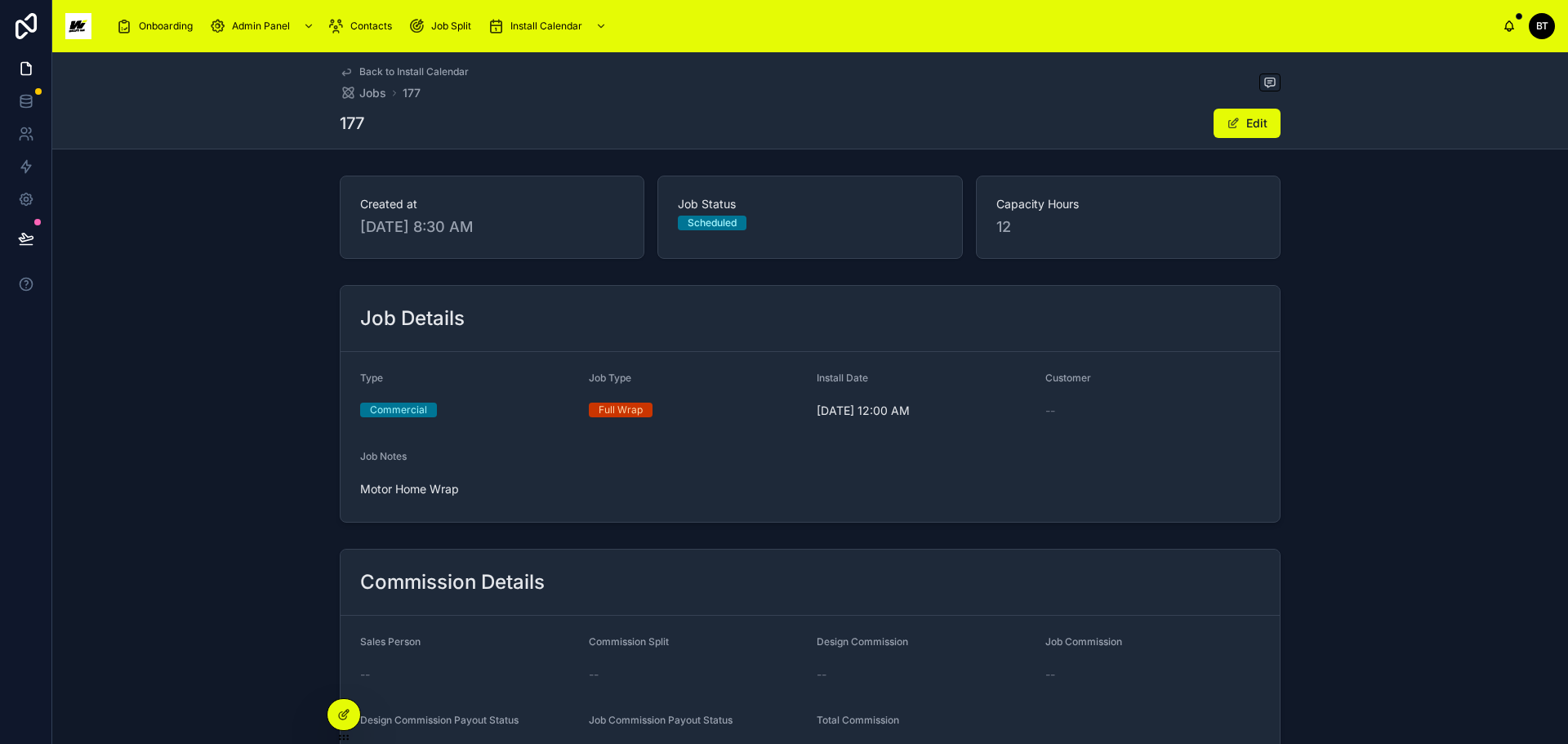
click at [382, 70] on span "Back to Install Calendar" at bounding box center [413, 72] width 109 height 13
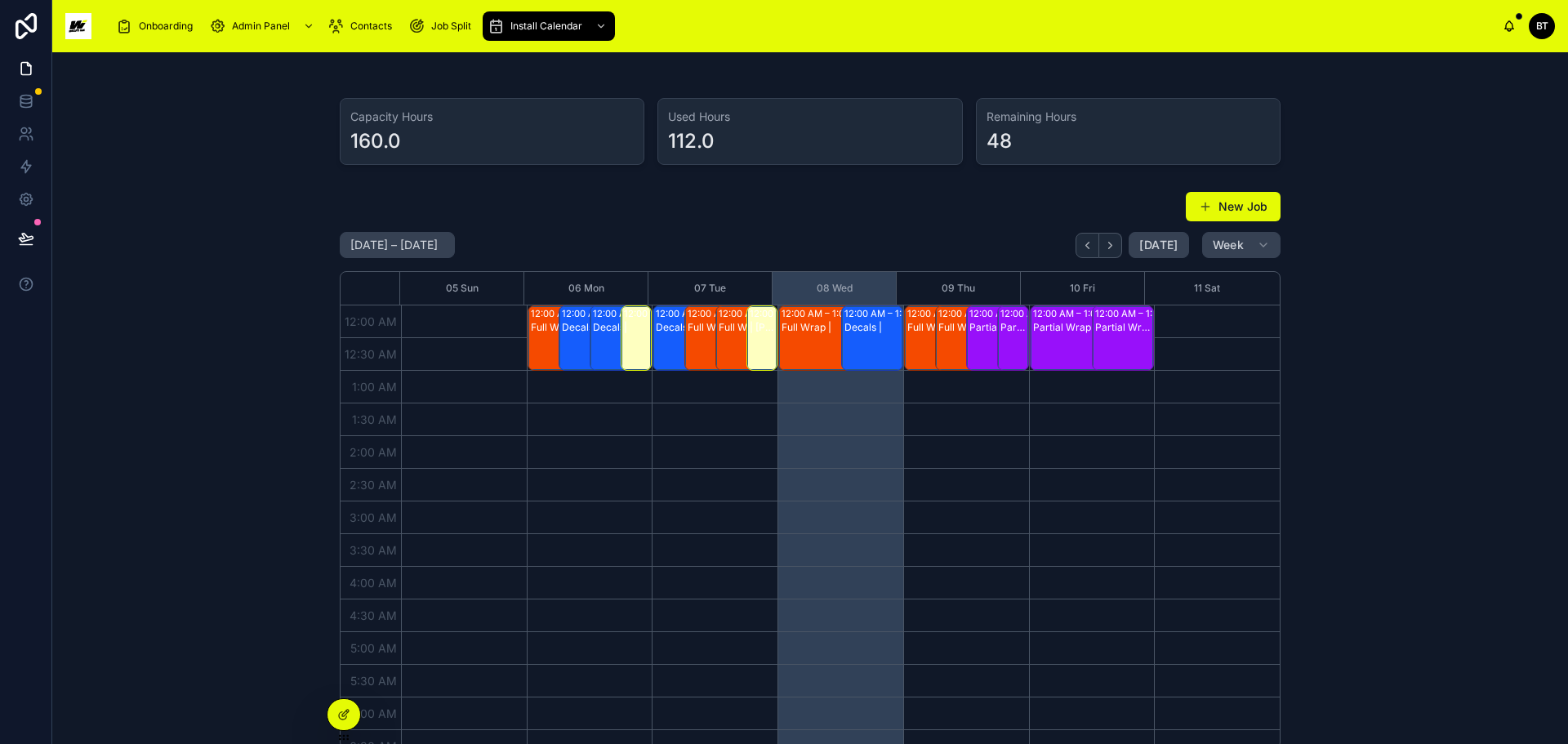
click at [817, 337] on div "Full Wrap |" at bounding box center [832, 352] width 101 height 62
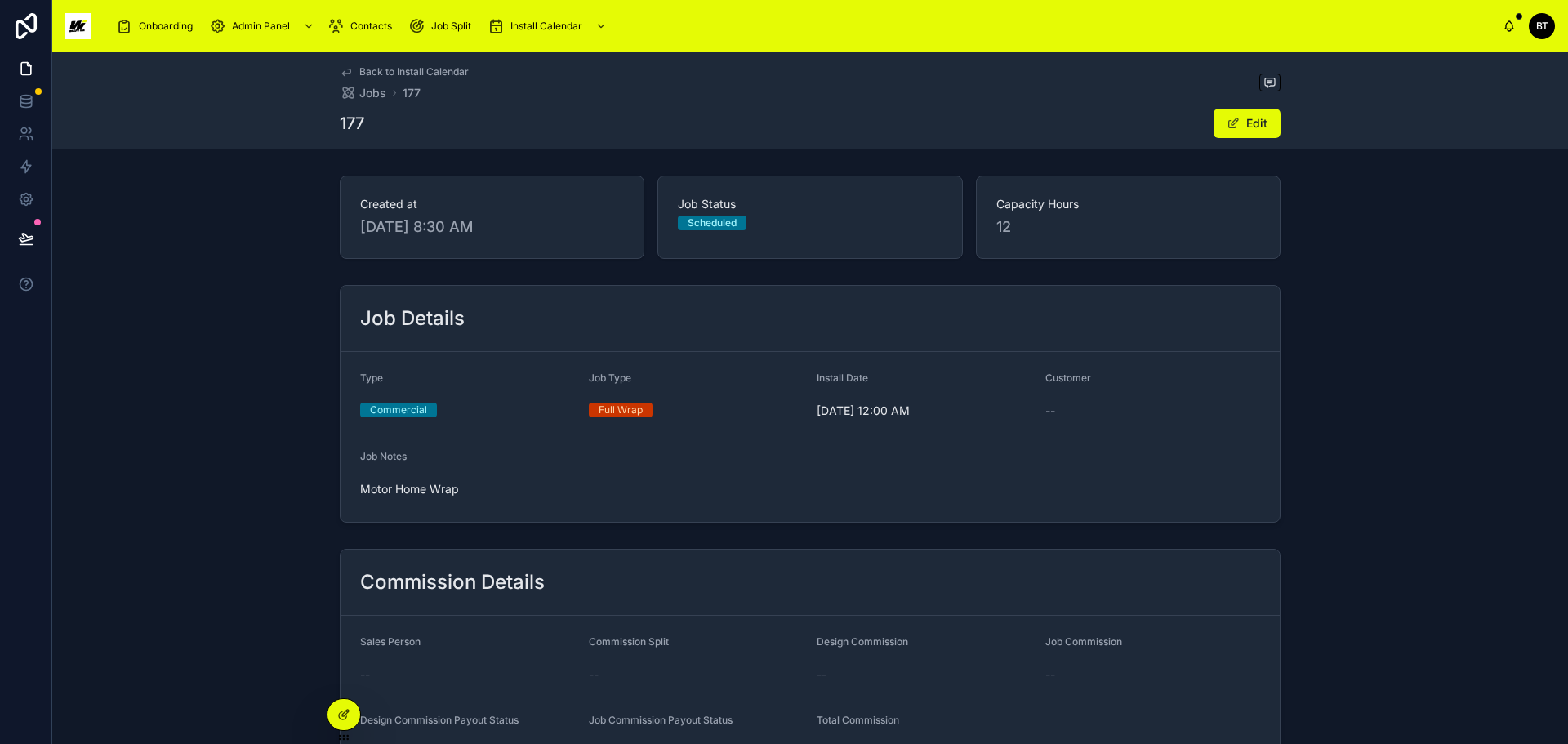
click at [344, 67] on icon at bounding box center [346, 72] width 13 height 13
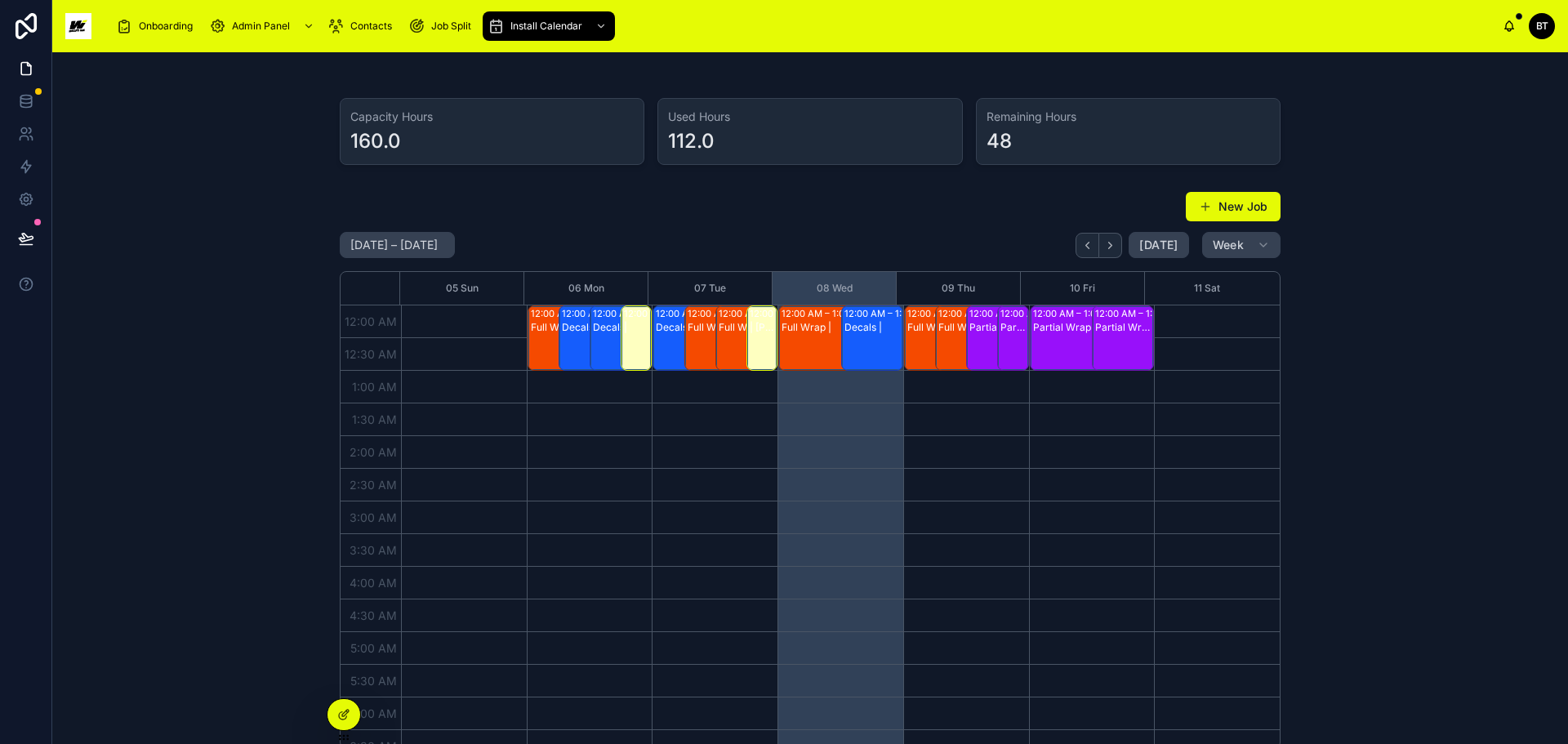
click at [907, 324] on div "Full Wrap |" at bounding box center [931, 328] width 48 height 13
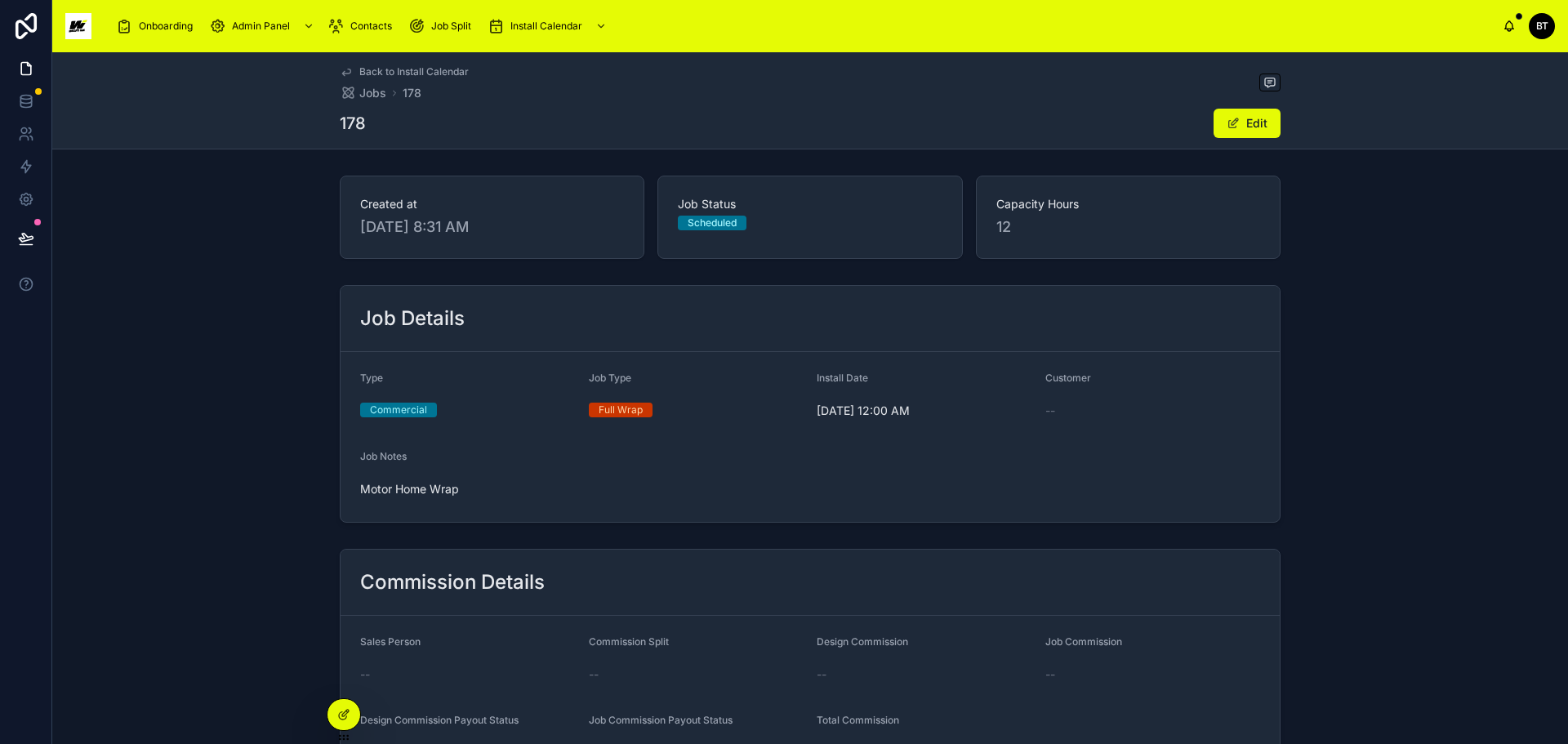
click at [339, 70] on icon at bounding box center [346, 72] width 13 height 13
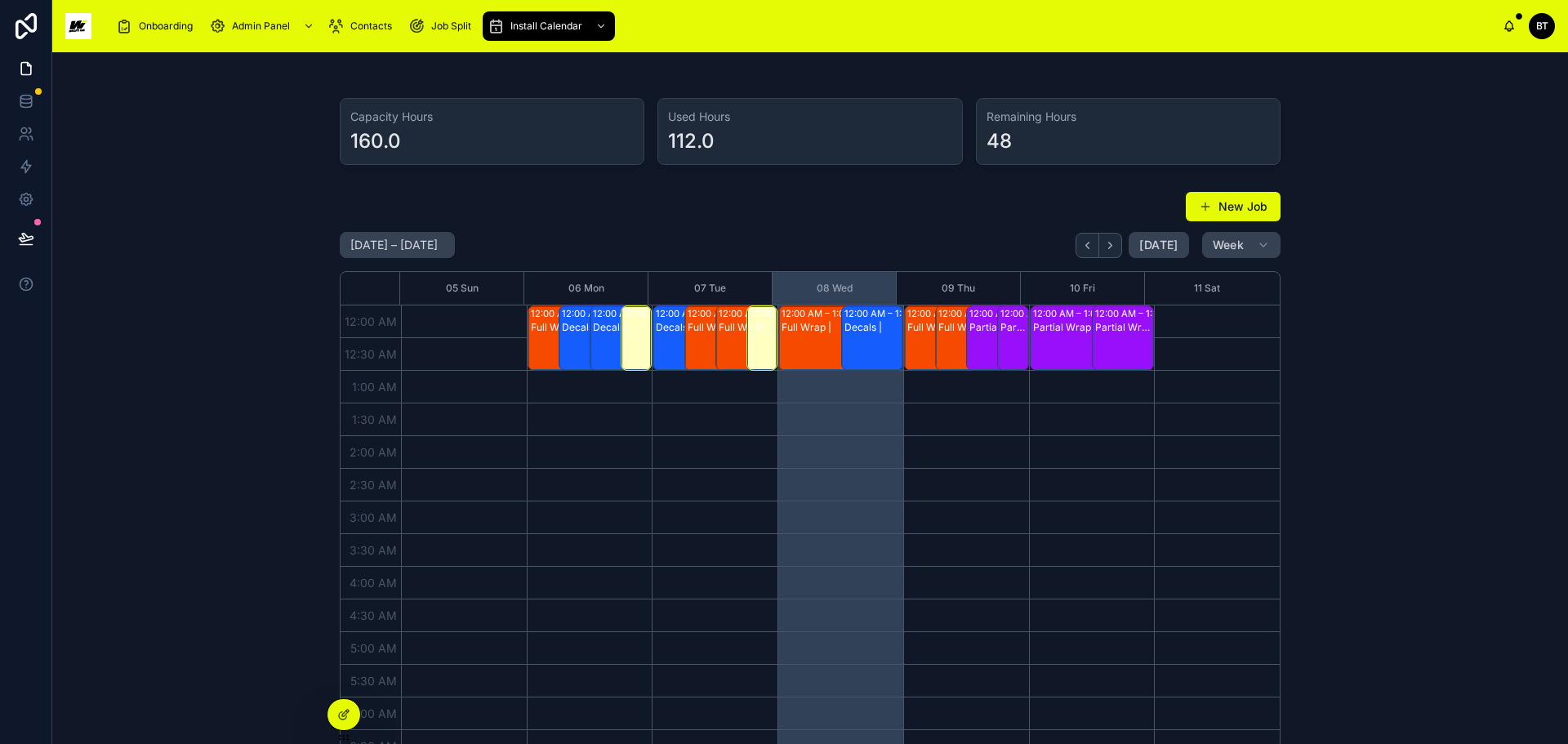
click at [939, 331] on div "Full Wrap |" at bounding box center [962, 328] width 48 height 13
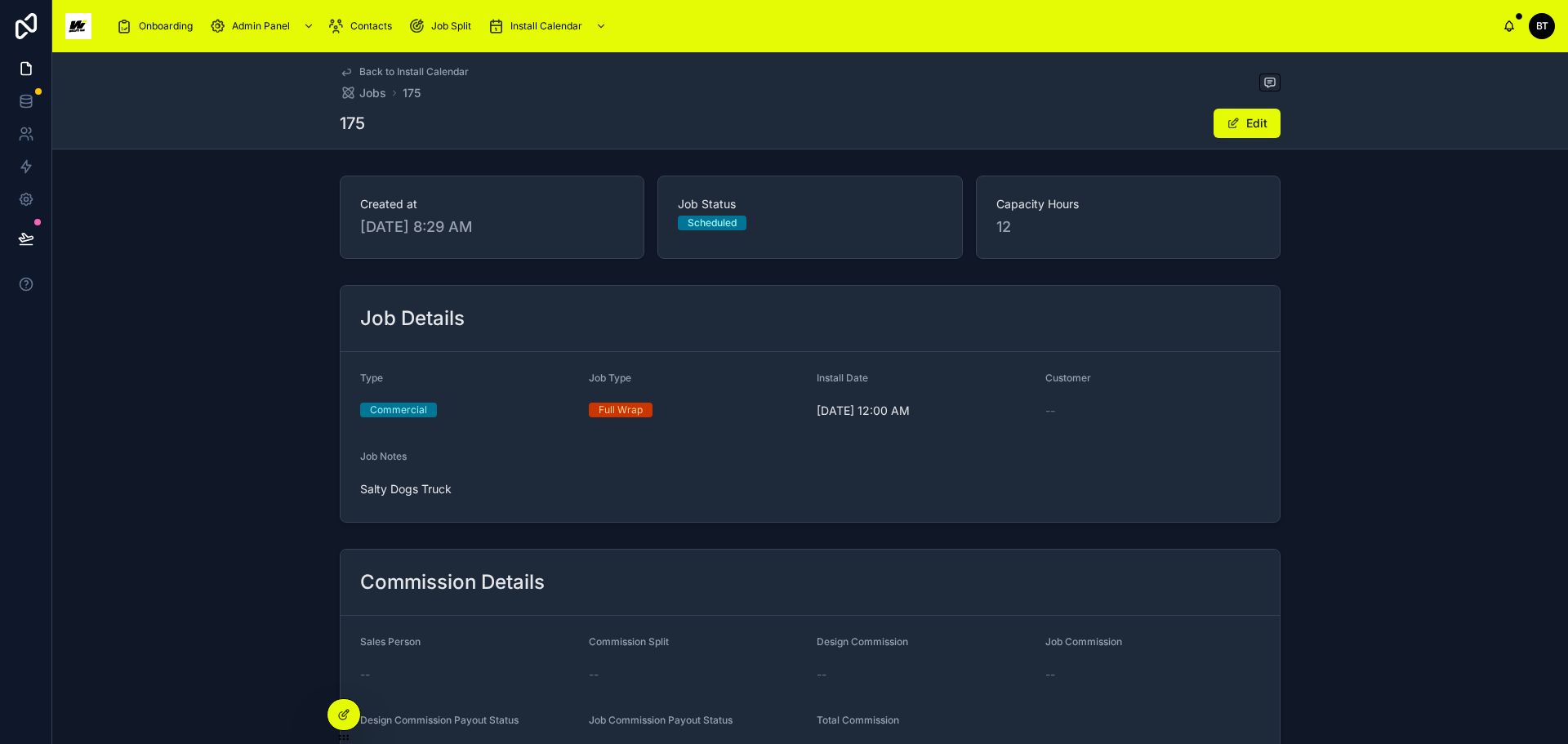
click at [346, 69] on icon at bounding box center [346, 72] width 8 height 7
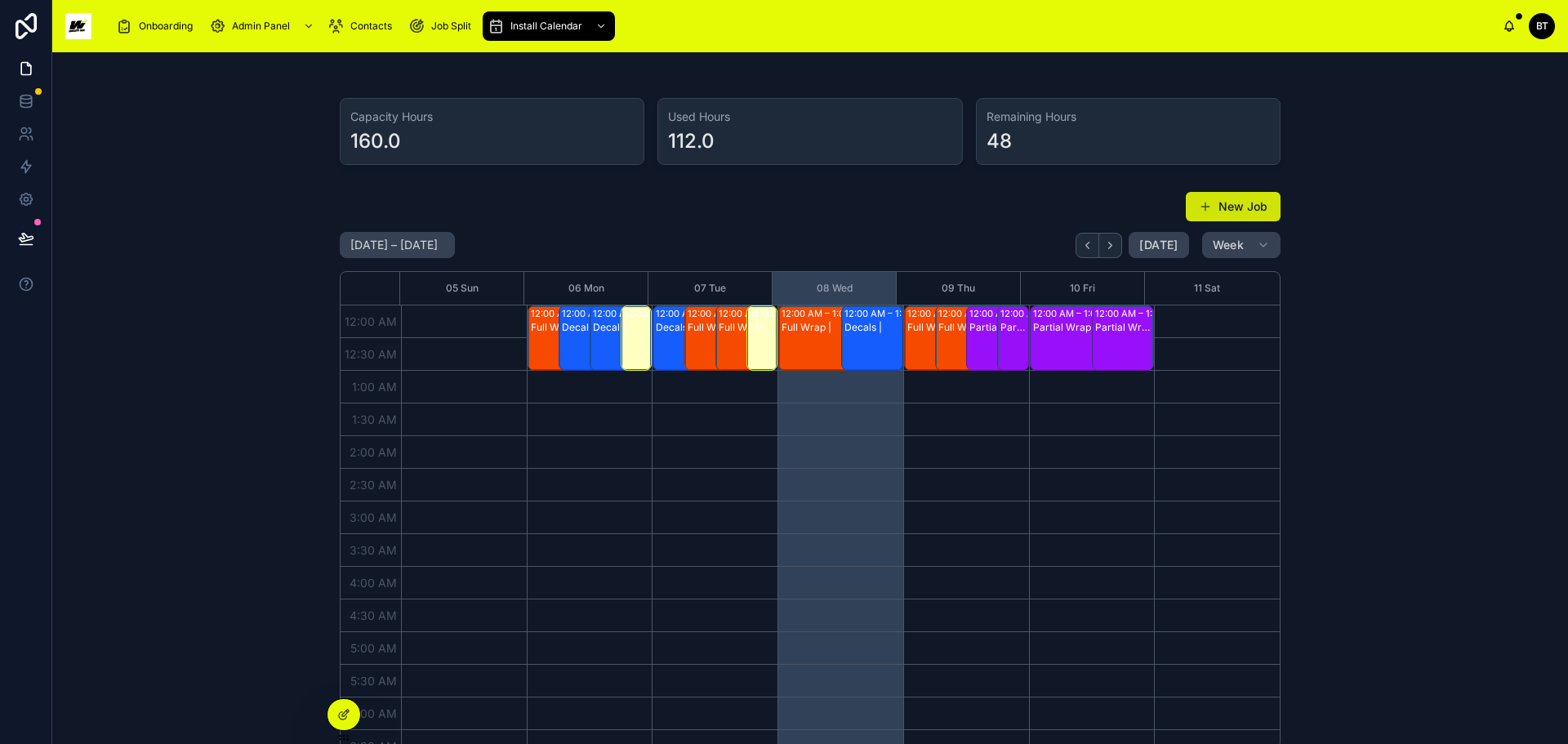
click at [1221, 200] on button "New Job" at bounding box center [1233, 207] width 95 height 30
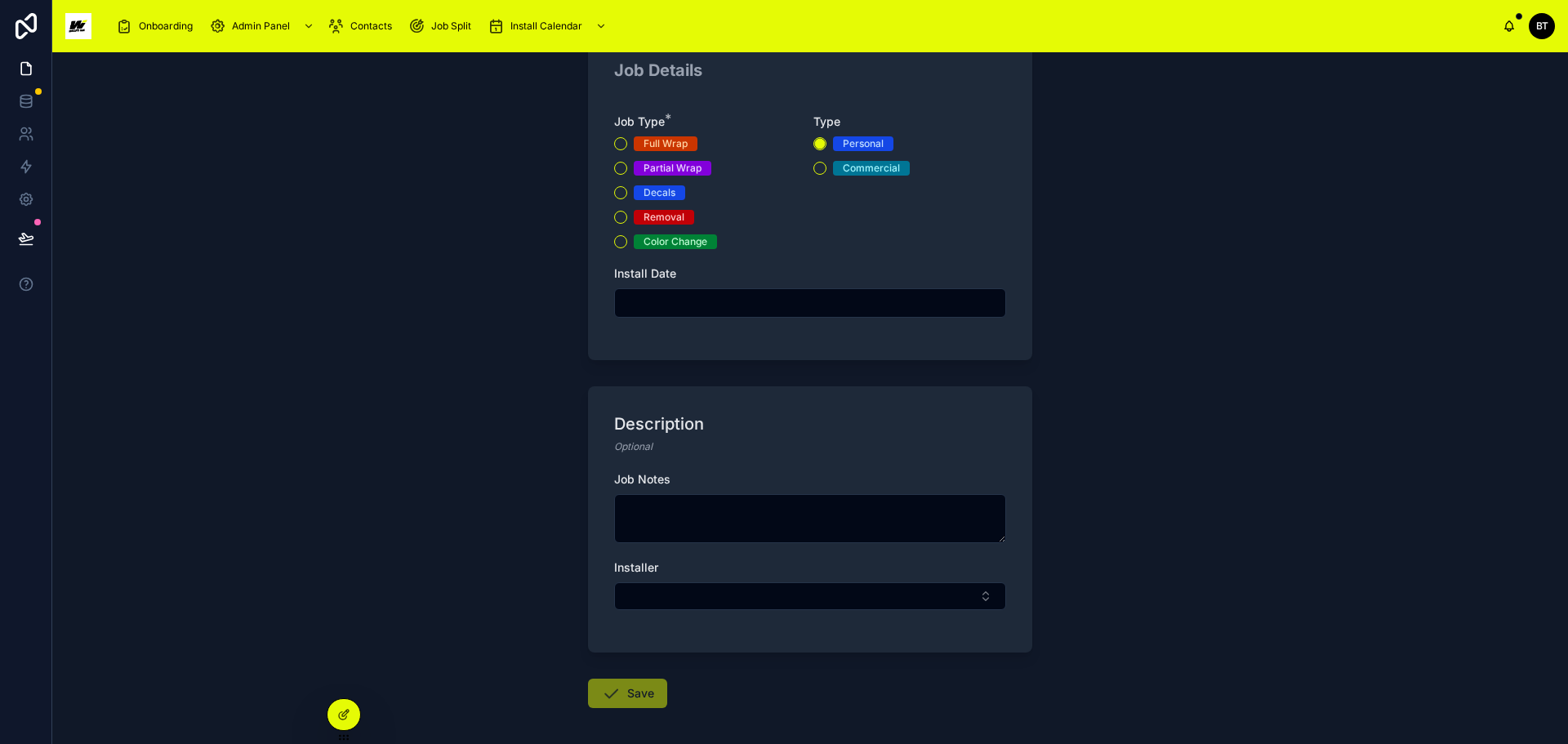
scroll to position [164, 0]
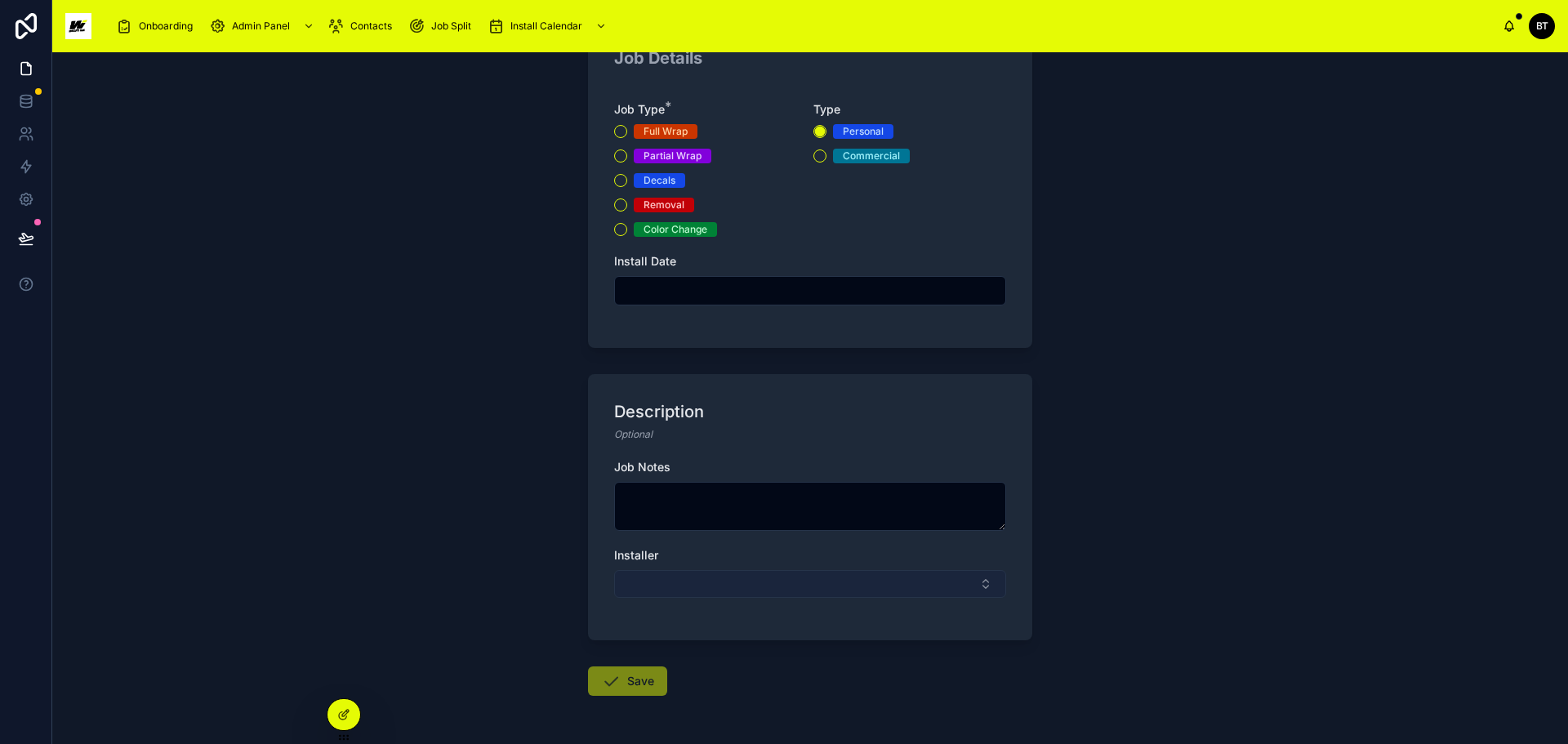
click at [919, 586] on button "Select Button" at bounding box center [809, 585] width 392 height 28
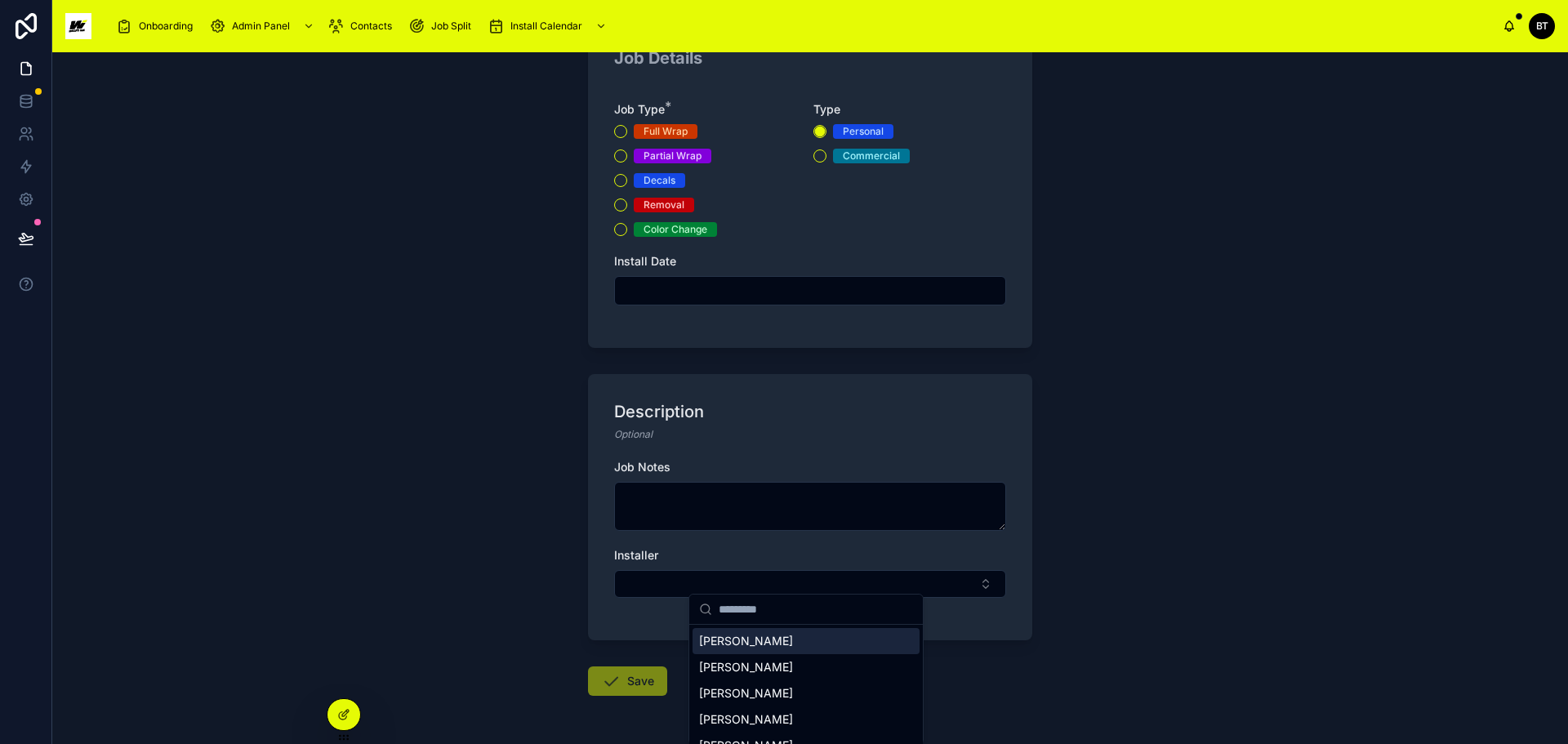
scroll to position [220, 0]
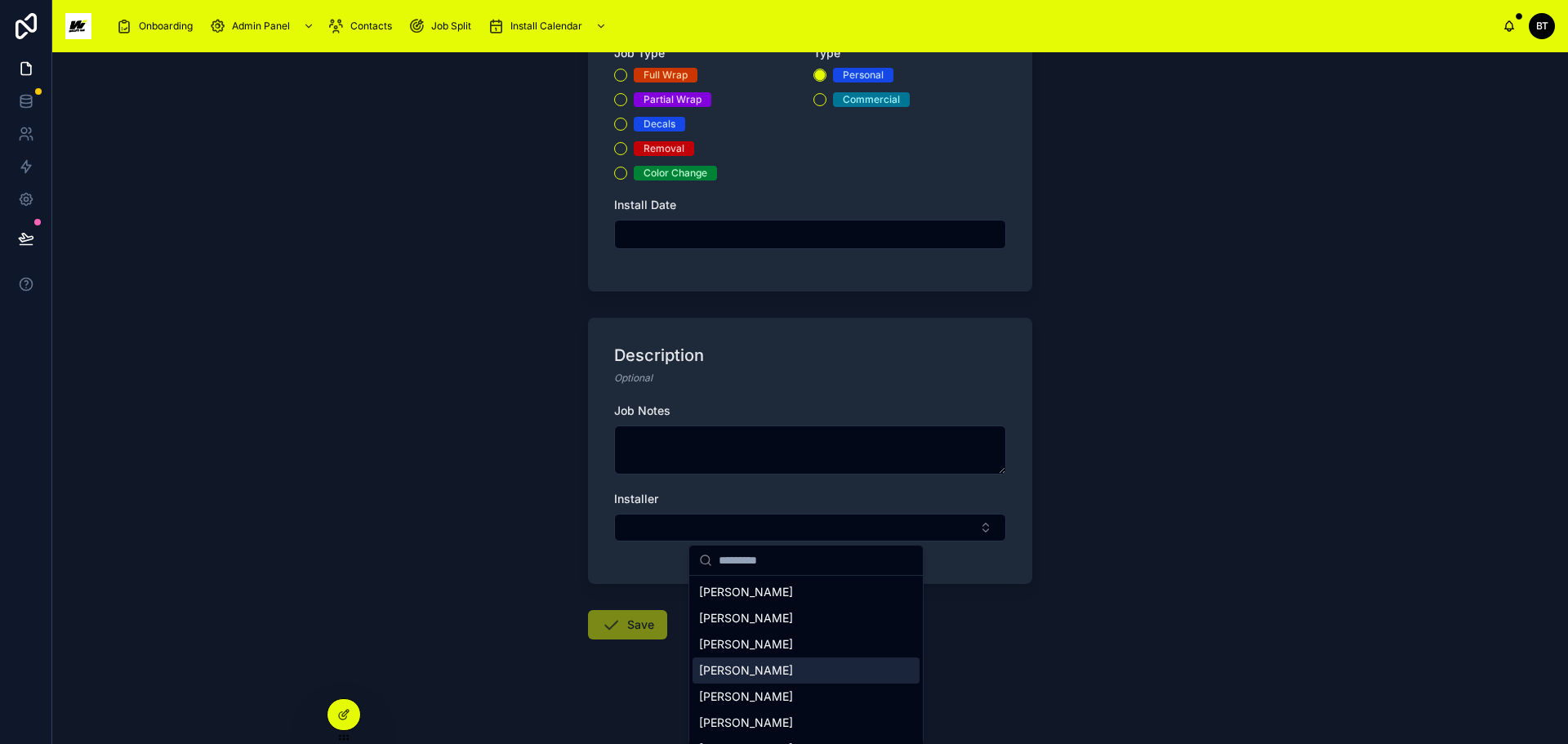
click at [723, 672] on span "[PERSON_NAME]" at bounding box center [746, 671] width 94 height 16
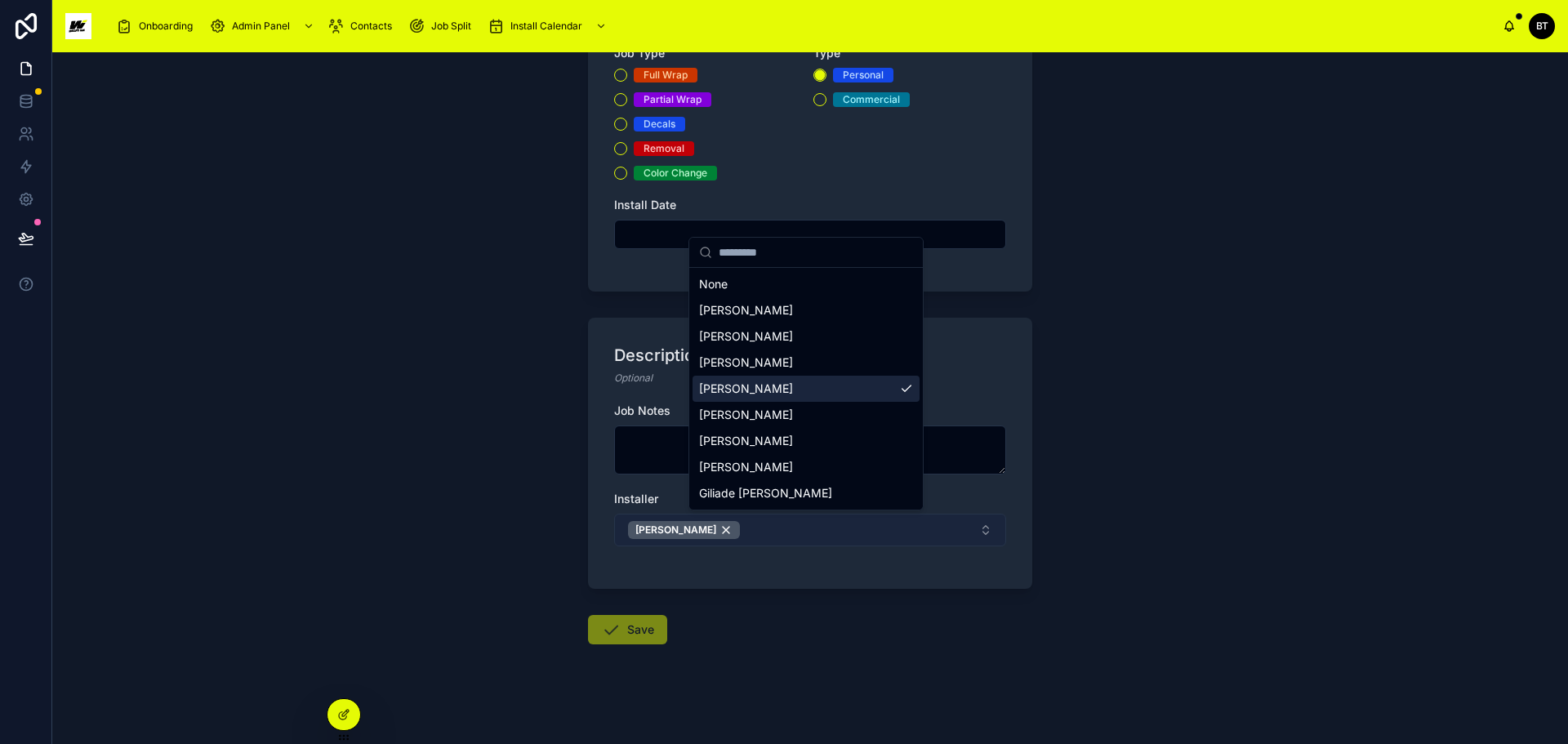
click at [931, 534] on button "[PERSON_NAME]" at bounding box center [809, 530] width 392 height 33
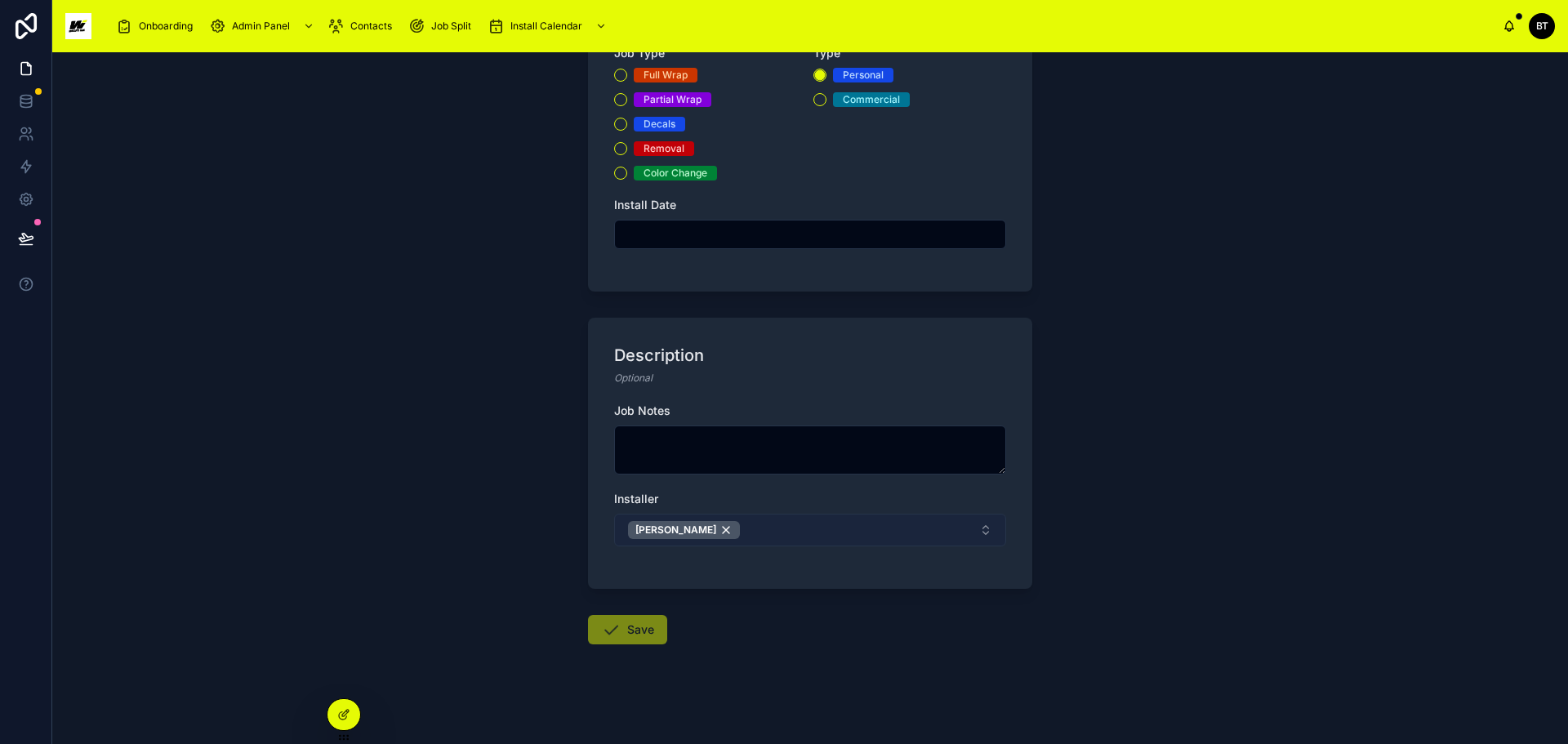
click at [868, 535] on button "[PERSON_NAME]" at bounding box center [809, 530] width 392 height 33
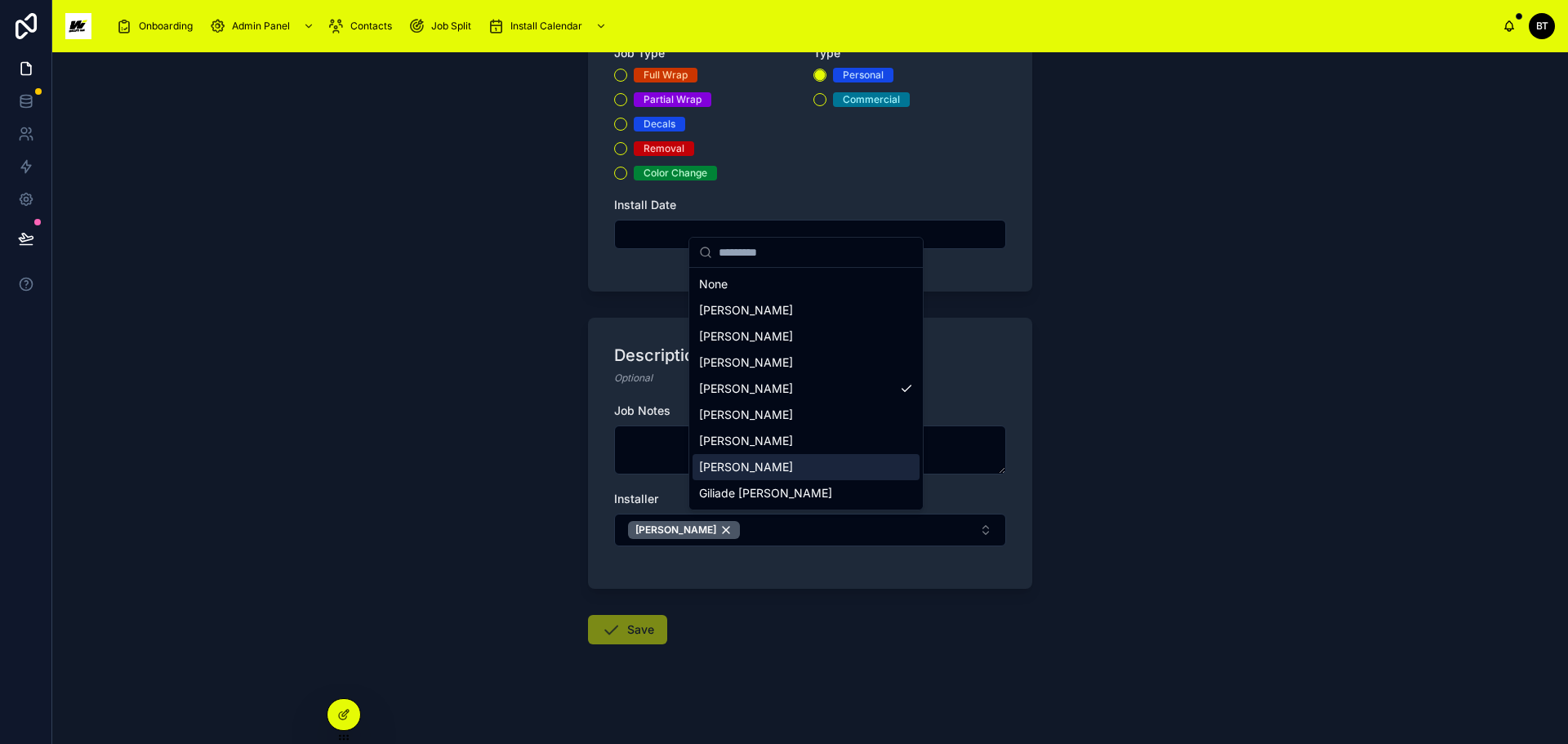
click at [774, 466] on div "[PERSON_NAME]" at bounding box center [806, 468] width 227 height 26
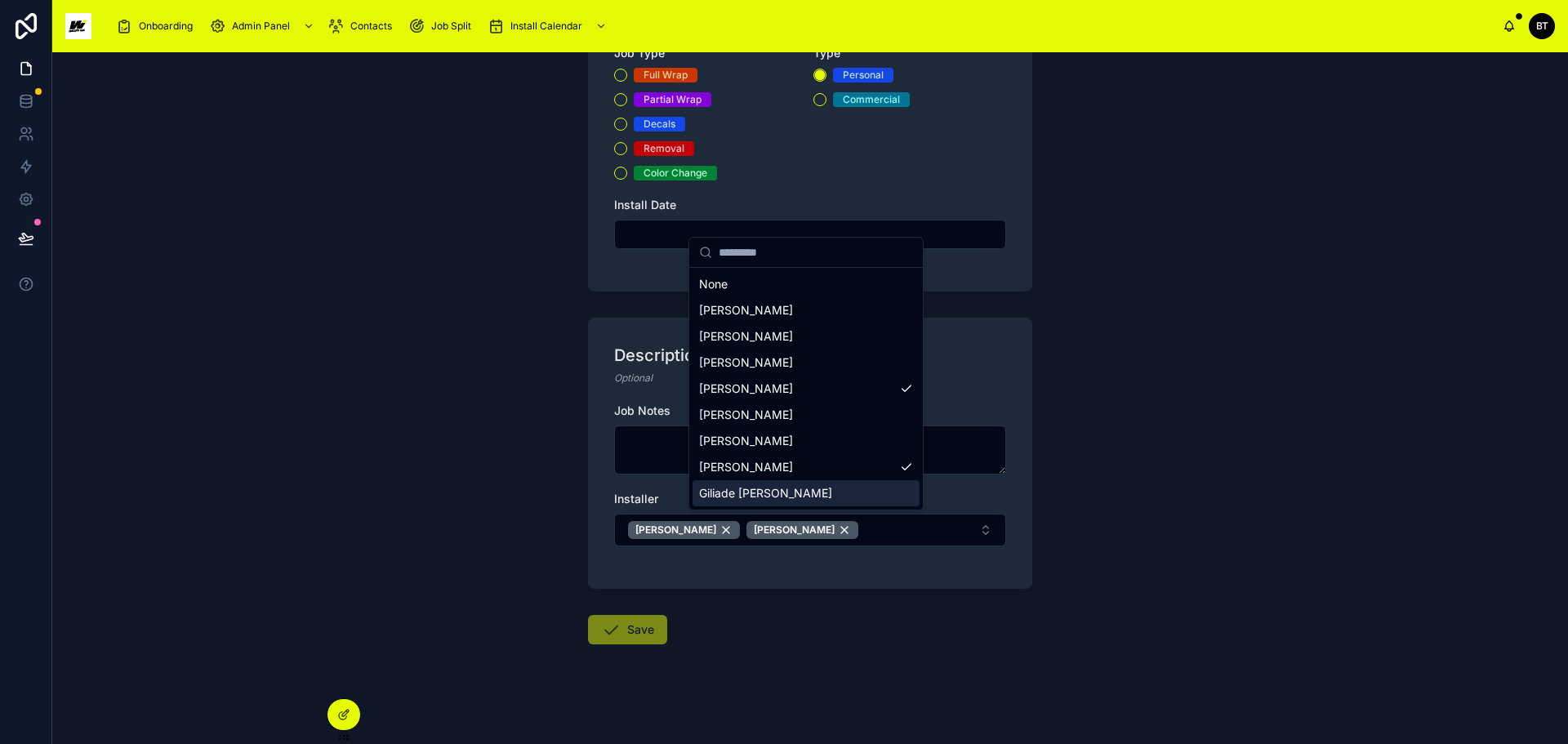
click at [1100, 506] on div "Back to Install Calendar Jobs + New Job + New Job Job Details Job Type * Full W…" at bounding box center [810, 399] width 1516 height 692
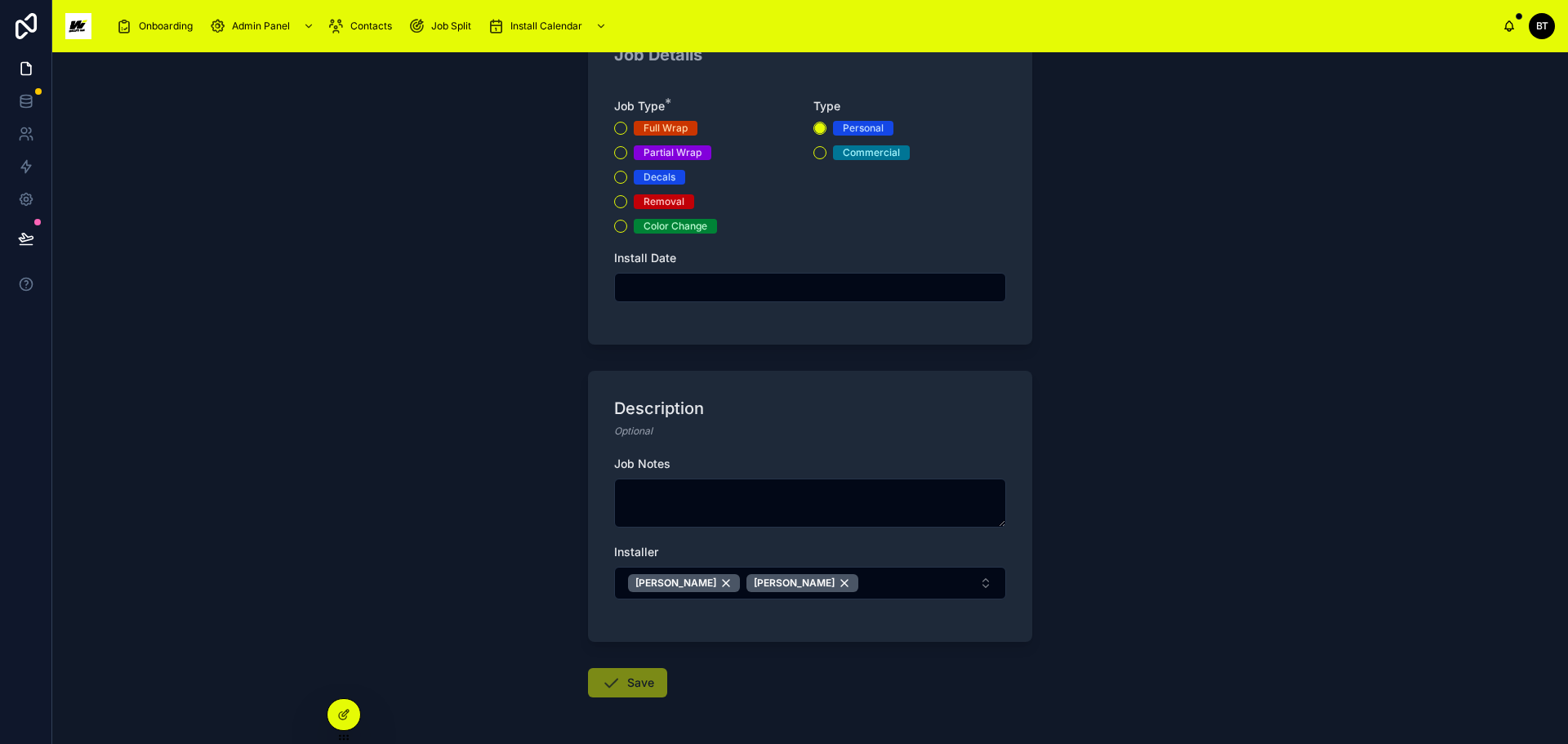
scroll to position [0, 0]
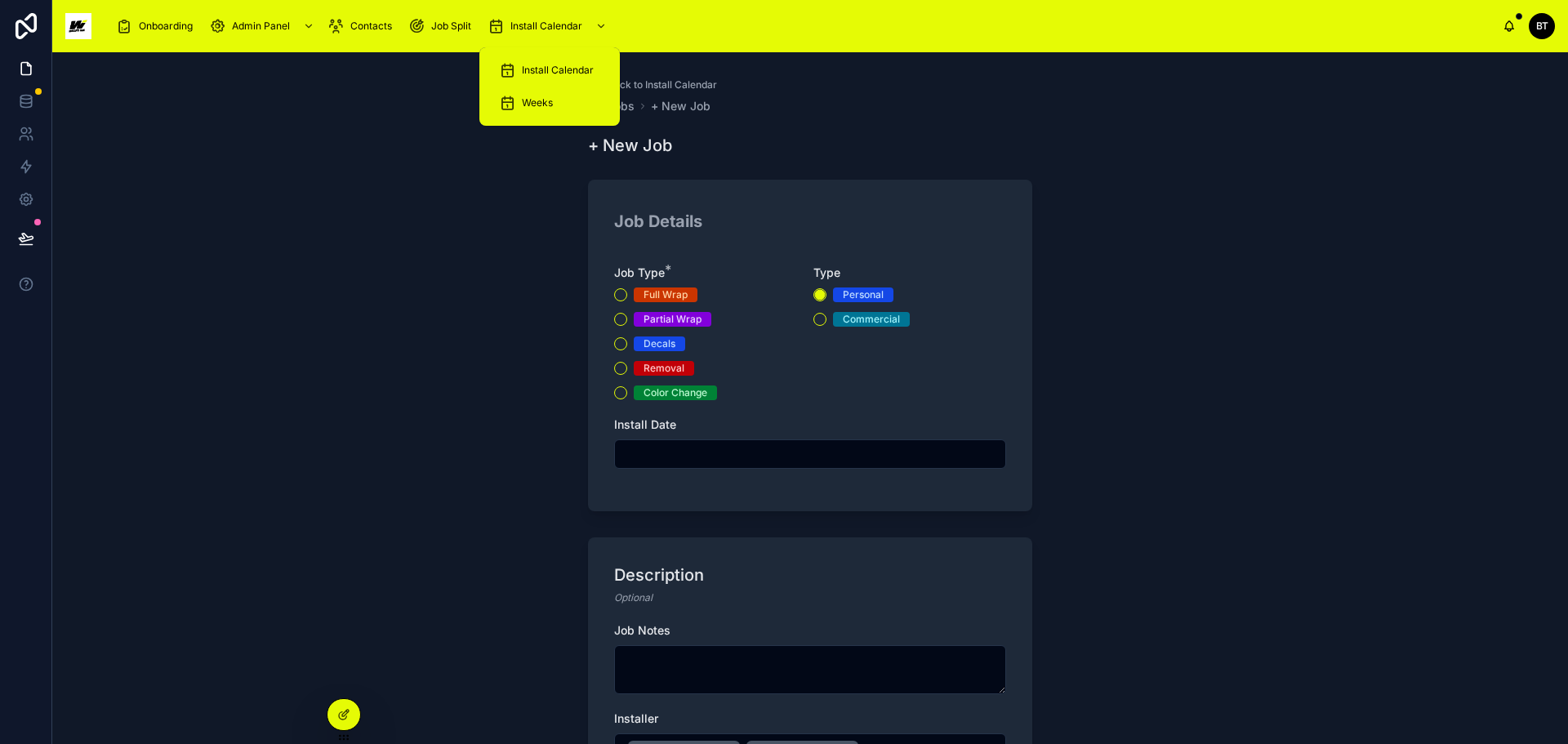
click at [556, 66] on span "Install Calendar" at bounding box center [557, 71] width 71 height 13
